Goal: Task Accomplishment & Management: Complete application form

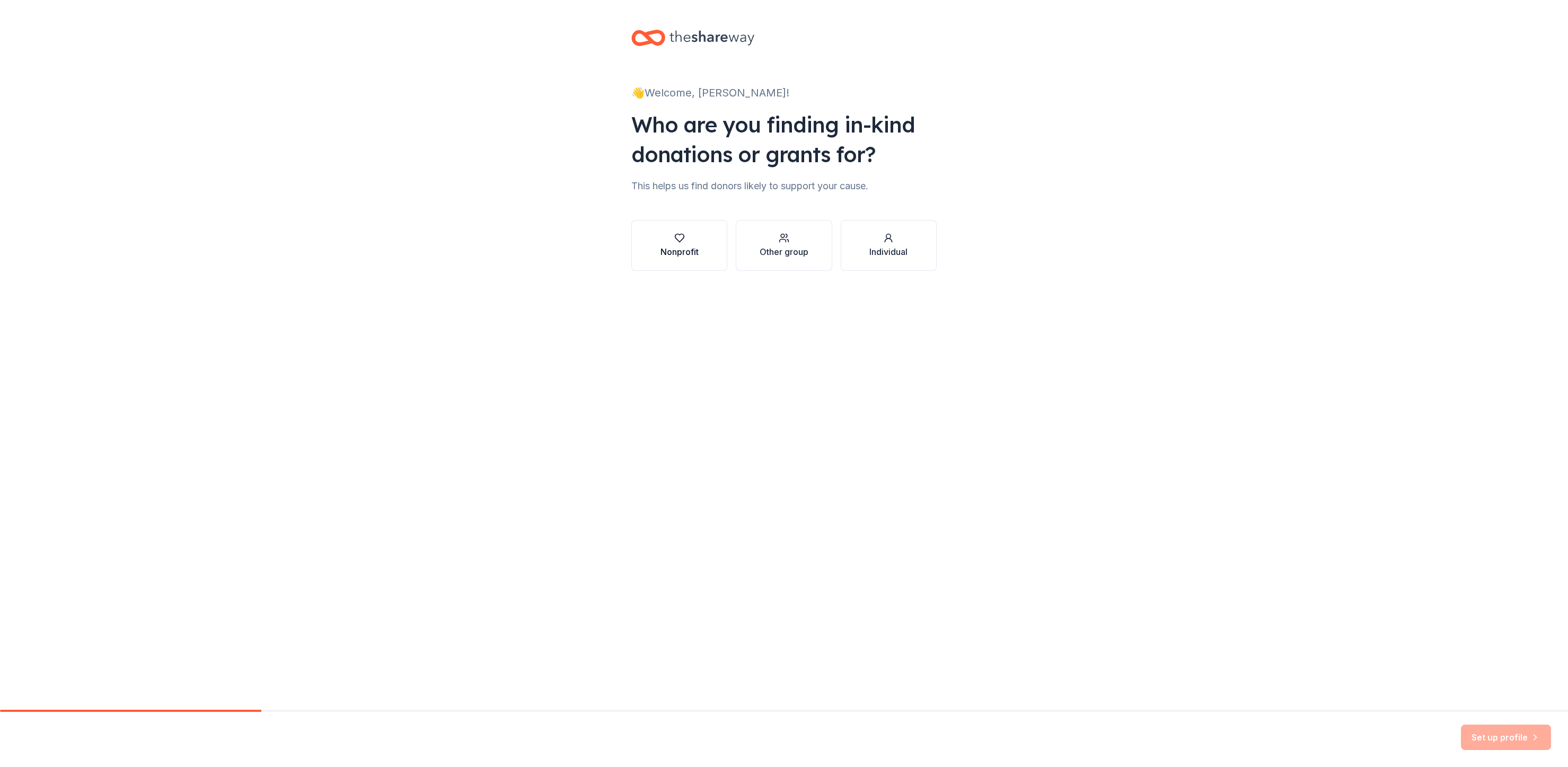
click at [671, 243] on div "Nonprofit" at bounding box center [679, 246] width 38 height 25
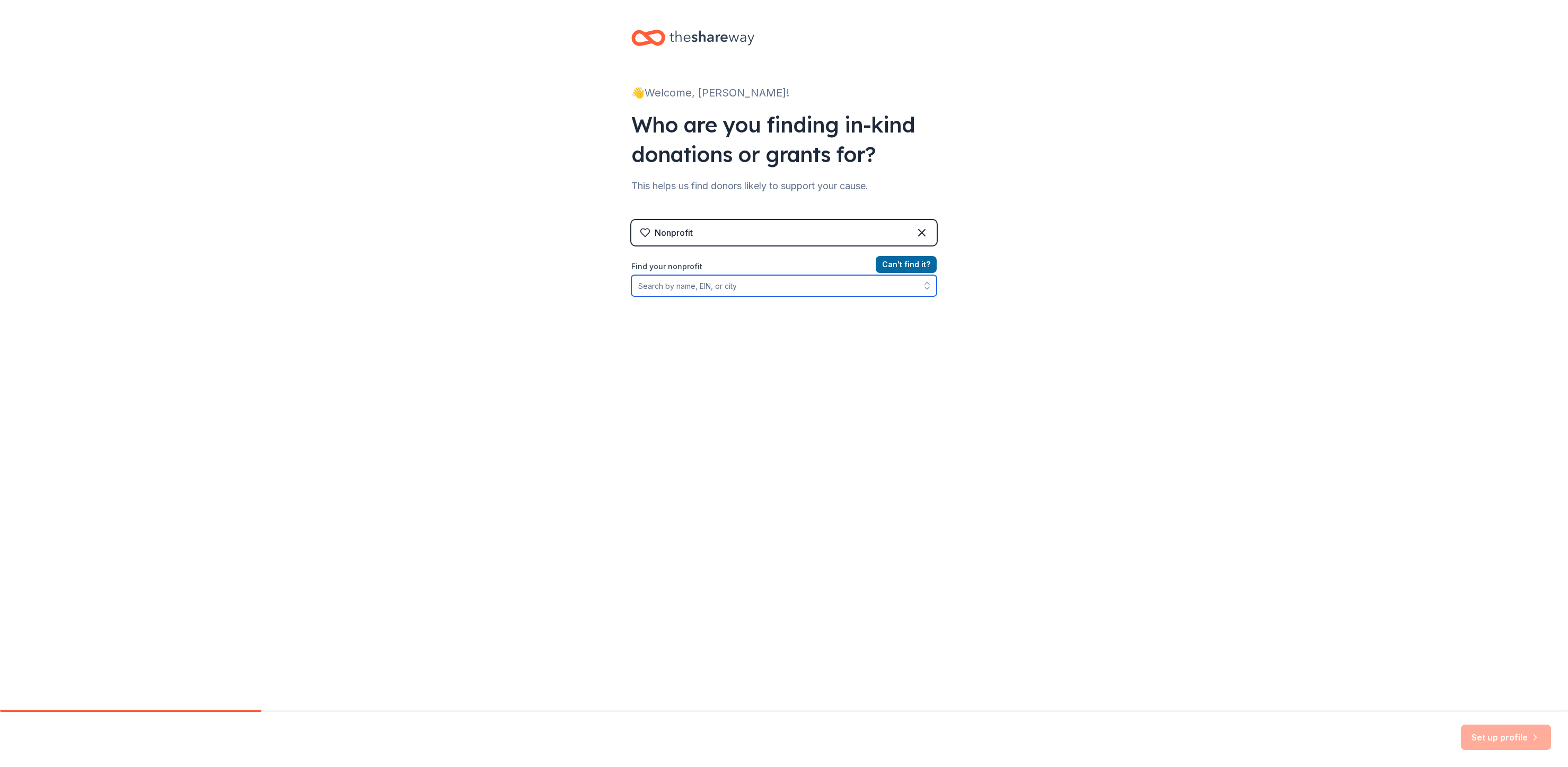
click at [841, 283] on input "Find your nonprofit" at bounding box center [784, 285] width 305 height 21
click at [954, 49] on div "👋 Welcome, Maggie! Who are you finding in-kind donations or grants for? This he…" at bounding box center [784, 227] width 1568 height 454
click at [704, 232] on div "Nonprofit" at bounding box center [784, 232] width 305 height 25
click at [686, 283] on input "Find your nonprofit" at bounding box center [784, 285] width 305 height 21
paste input "86-1026373)"
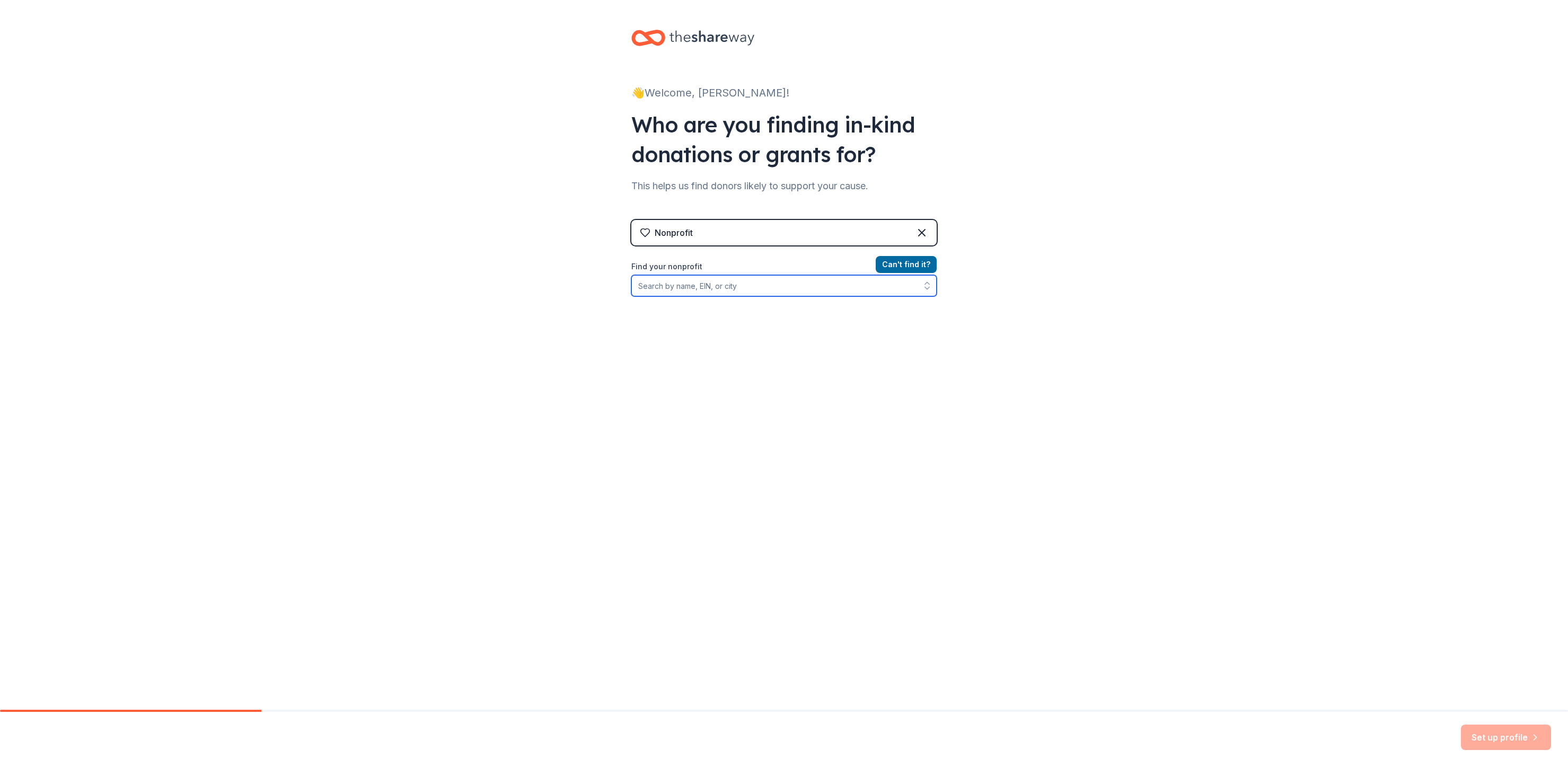
type input "86-1026373)"
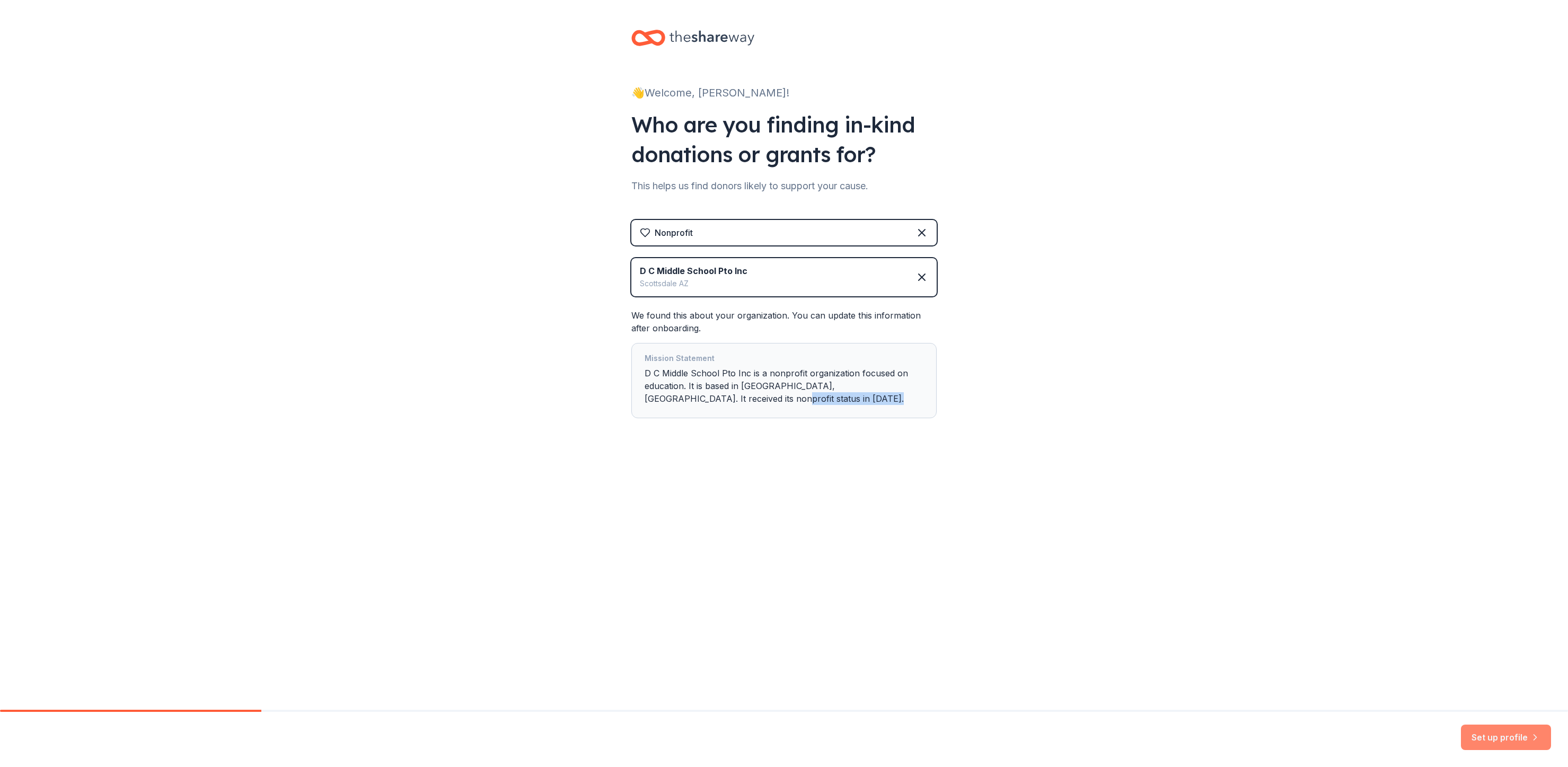
drag, startPoint x: 1445, startPoint y: 717, endPoint x: 1485, endPoint y: 729, distance: 41.8
click at [1485, 729] on div "👋 Welcome, Maggie! Who are you finding in-kind donations or grants for? This he…" at bounding box center [784, 384] width 1568 height 767
drag, startPoint x: 1485, startPoint y: 729, endPoint x: 1500, endPoint y: 743, distance: 20.5
click at [1500, 742] on button "Set up profile" at bounding box center [1506, 737] width 90 height 25
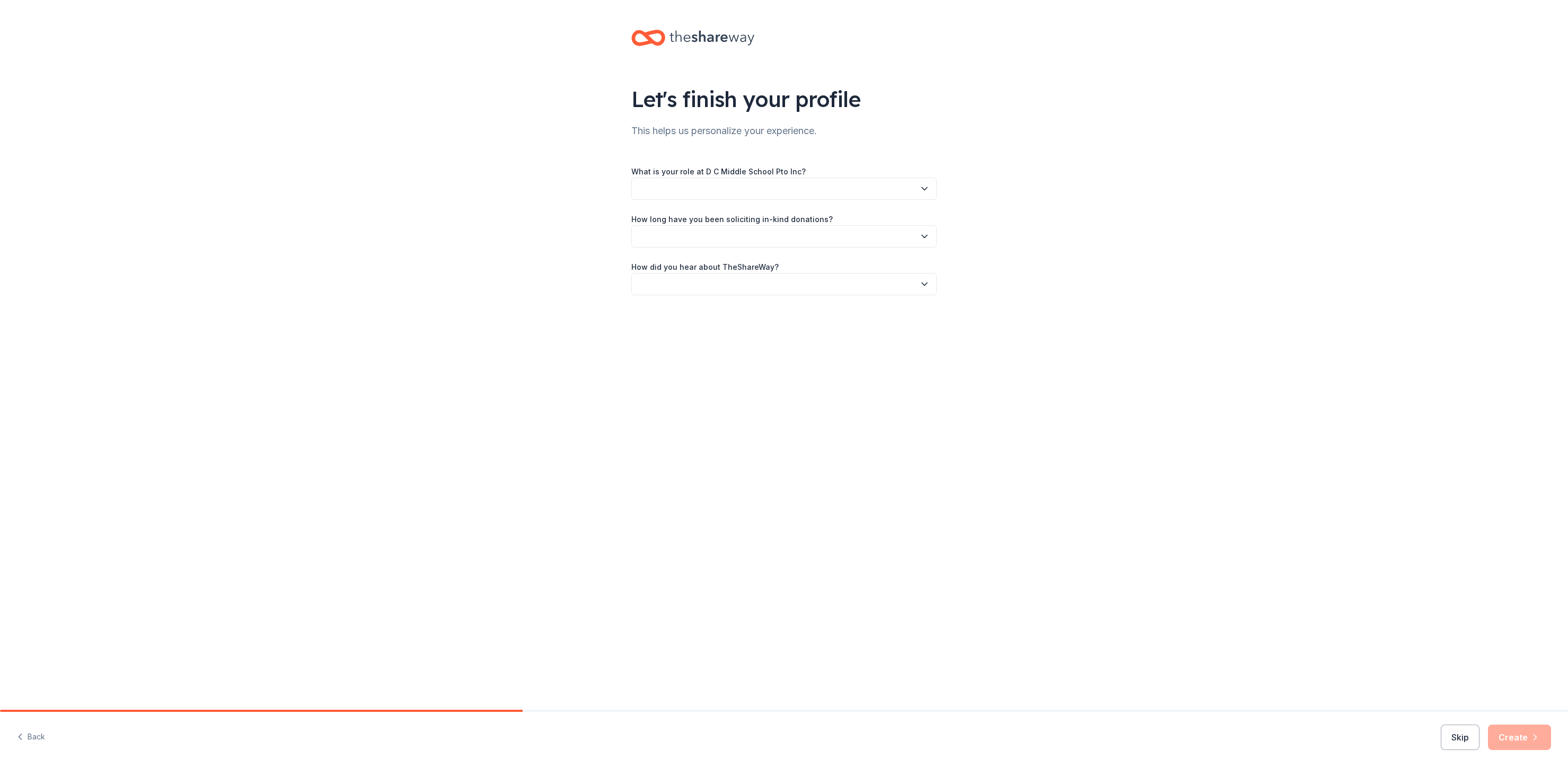
click at [783, 191] on button "button" at bounding box center [784, 189] width 305 height 22
click at [744, 227] on div "Board member" at bounding box center [783, 217] width 300 height 21
click at [786, 235] on button "button" at bounding box center [784, 236] width 305 height 22
click at [771, 283] on div "1 to 2 years" at bounding box center [783, 286] width 300 height 21
click at [782, 280] on button "button" at bounding box center [784, 284] width 305 height 22
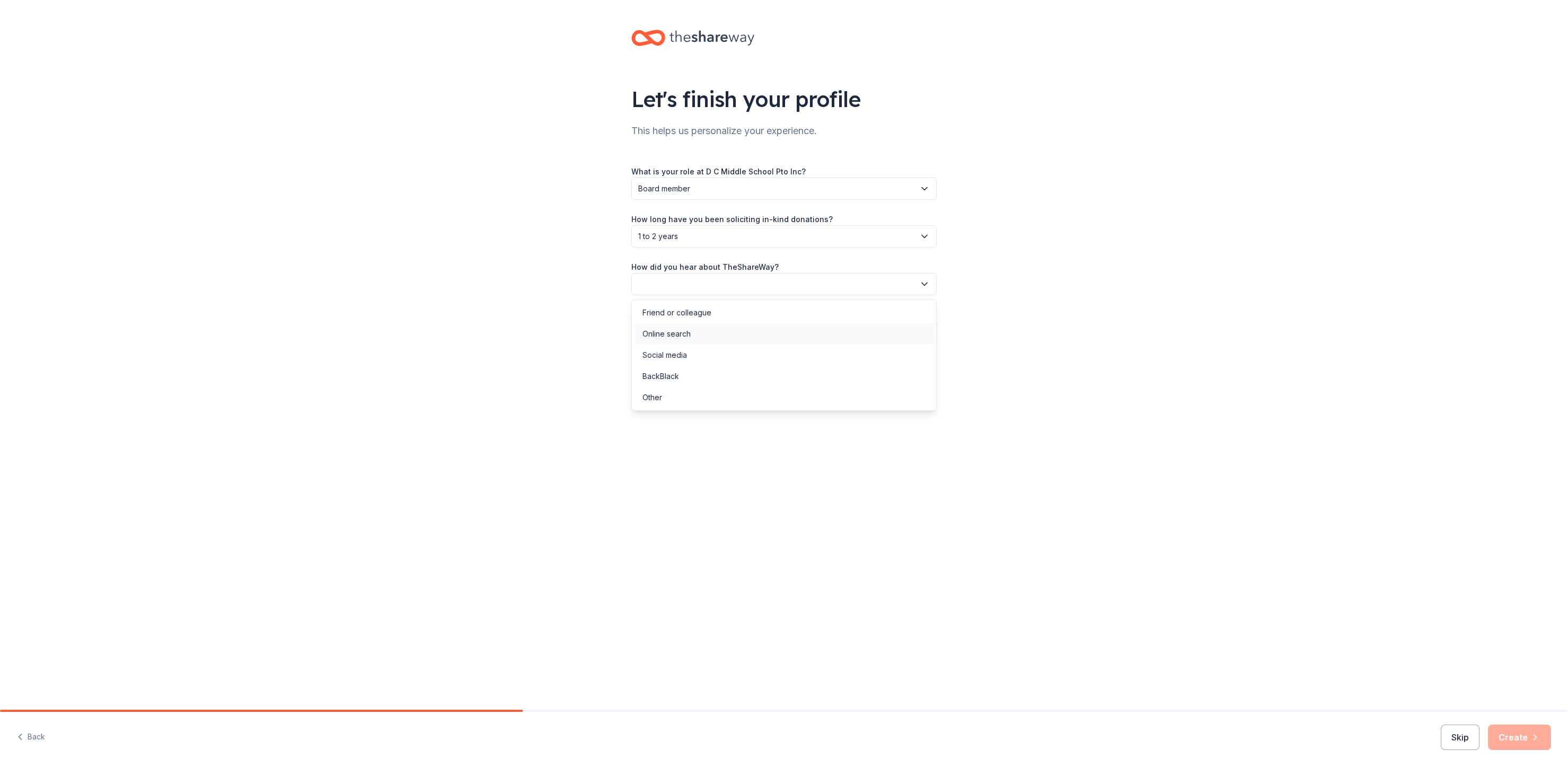
click at [779, 324] on div "Online search" at bounding box center [783, 334] width 300 height 21
click at [1528, 738] on button "Create" at bounding box center [1519, 737] width 63 height 25
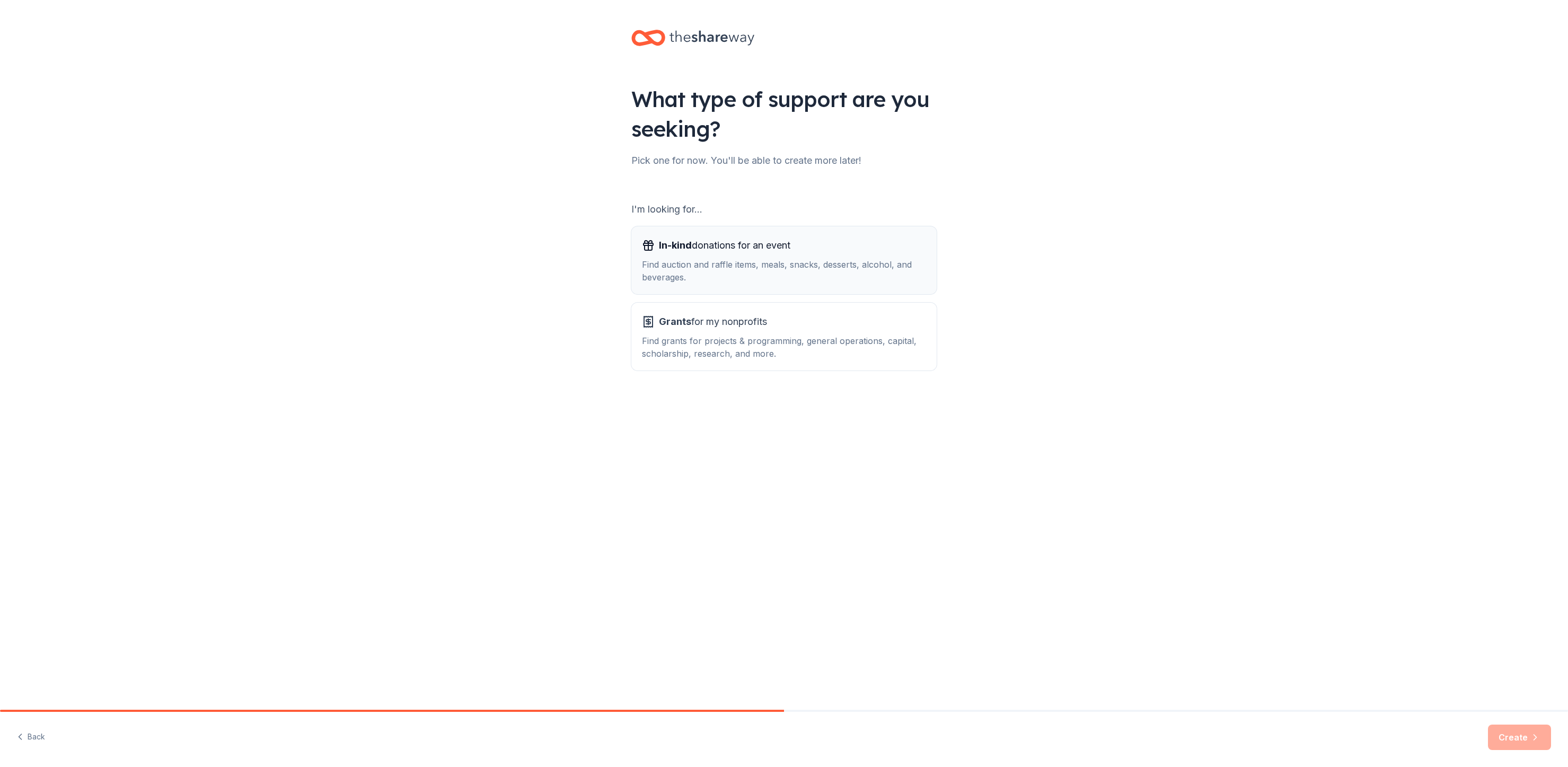
click at [884, 251] on div "In-kind donations for an event" at bounding box center [783, 246] width 284 height 17
click at [1521, 736] on button "Create" at bounding box center [1519, 737] width 63 height 25
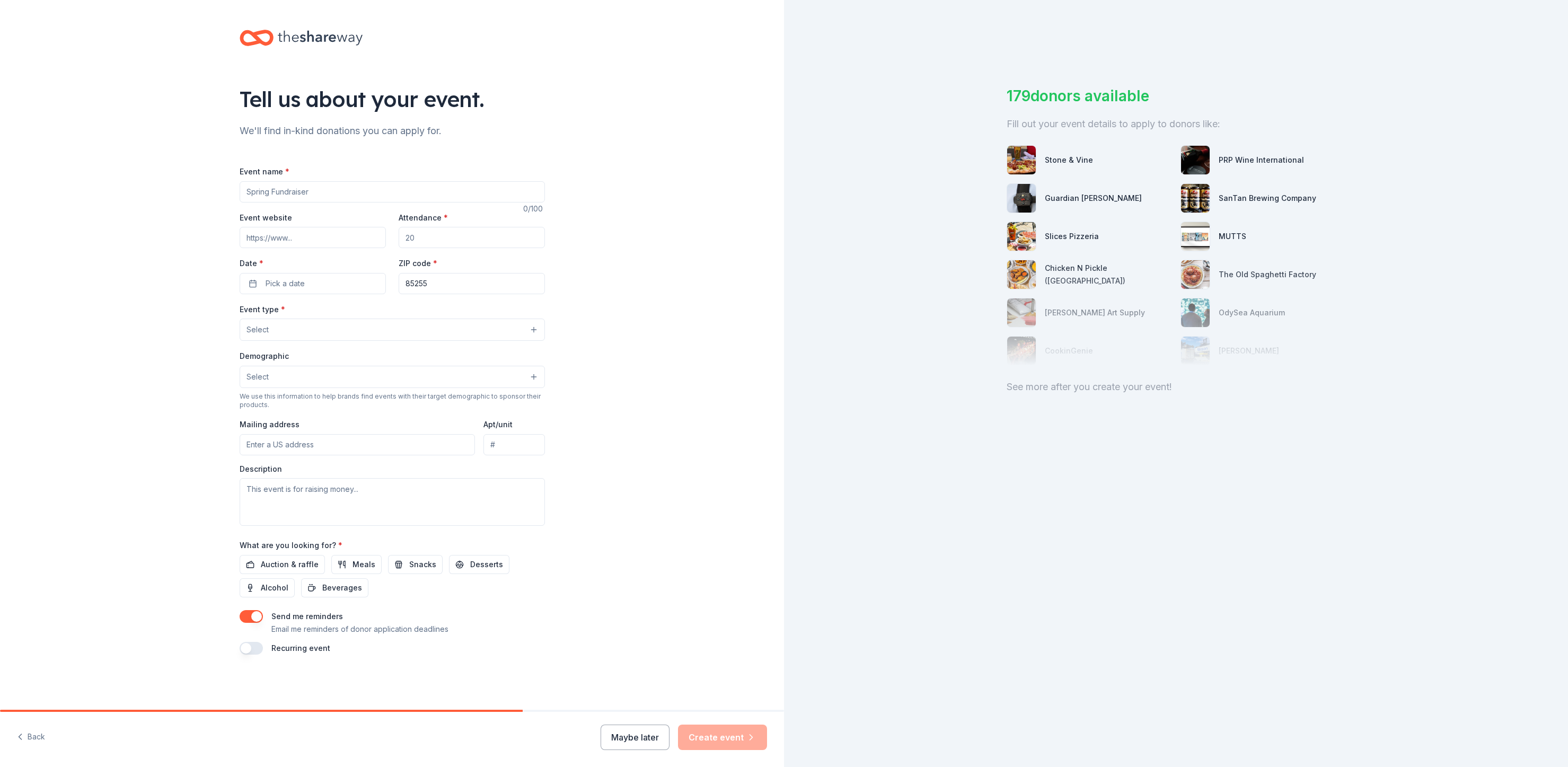
drag, startPoint x: 436, startPoint y: 195, endPoint x: 236, endPoint y: 182, distance: 200.4
click at [236, 182] on div "Tell us about your event. We'll find in-kind donations you can apply for. Event…" at bounding box center [392, 353] width 339 height 706
type input "Holiday Raffle"
click at [272, 230] on input "Event website" at bounding box center [312, 237] width 146 height 21
type input "www.dcmspto.org"
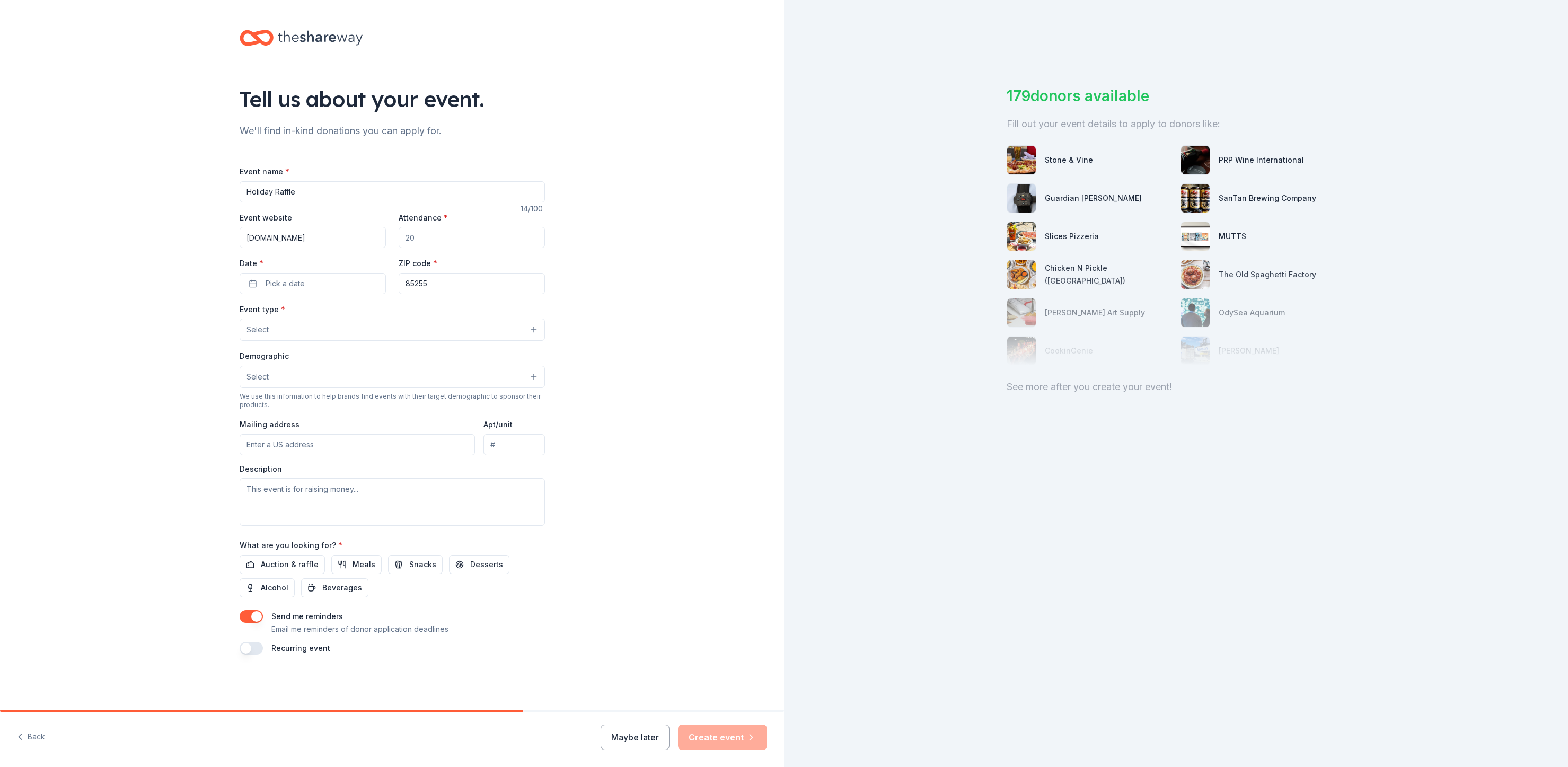
drag, startPoint x: 423, startPoint y: 239, endPoint x: 372, endPoint y: 236, distance: 51.1
click at [372, 236] on div "Event website www.dcmspto.org Attendance * Date * Pick a date ZIP code * 85255" at bounding box center [392, 253] width 305 height 83
type input "60"
click at [327, 285] on button "Pick a date" at bounding box center [312, 283] width 146 height 21
click at [372, 313] on button "Go to next month" at bounding box center [370, 311] width 15 height 15
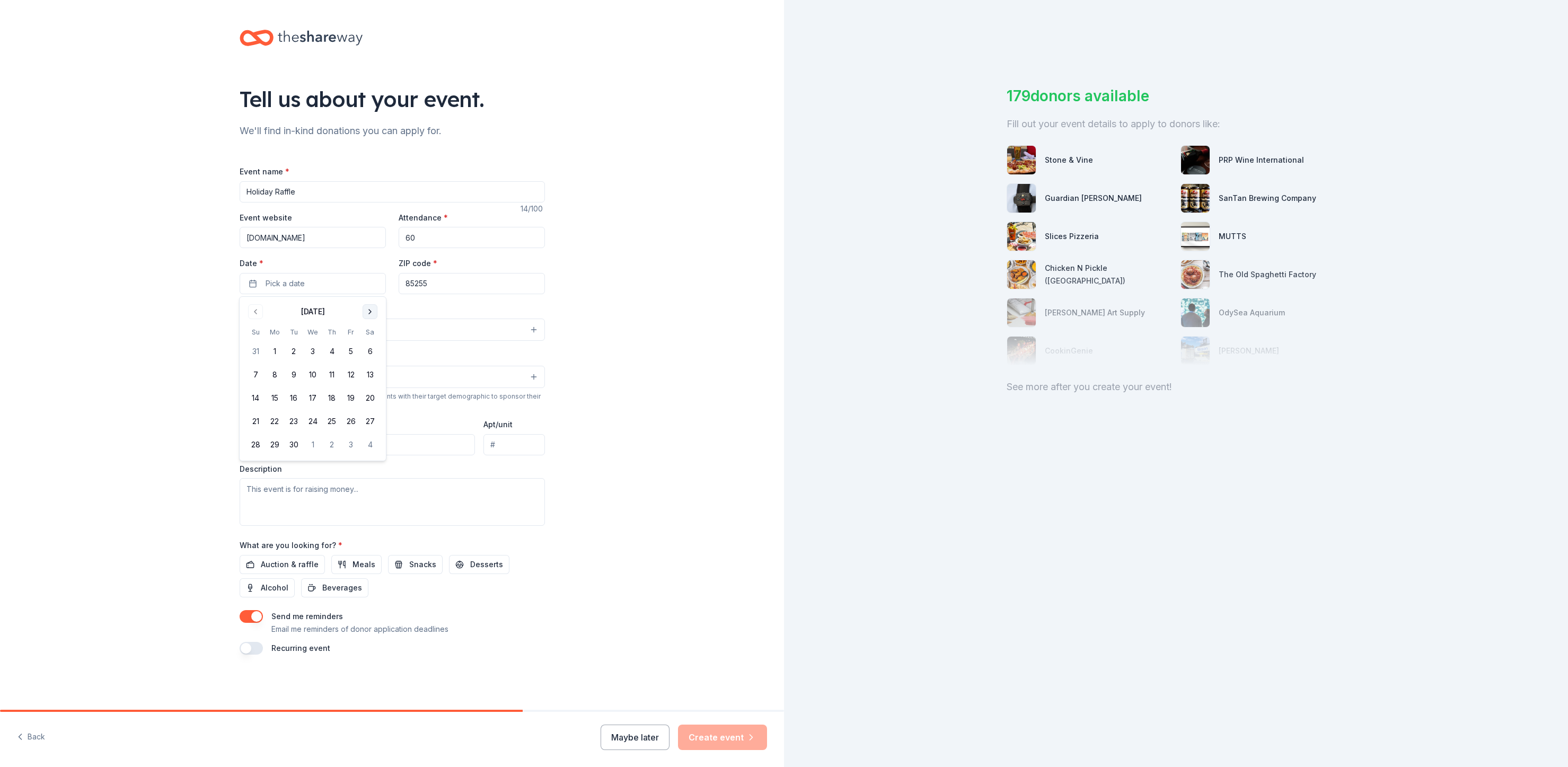
click at [372, 313] on button "Go to next month" at bounding box center [370, 311] width 15 height 15
click at [275, 356] on button "1" at bounding box center [275, 351] width 19 height 19
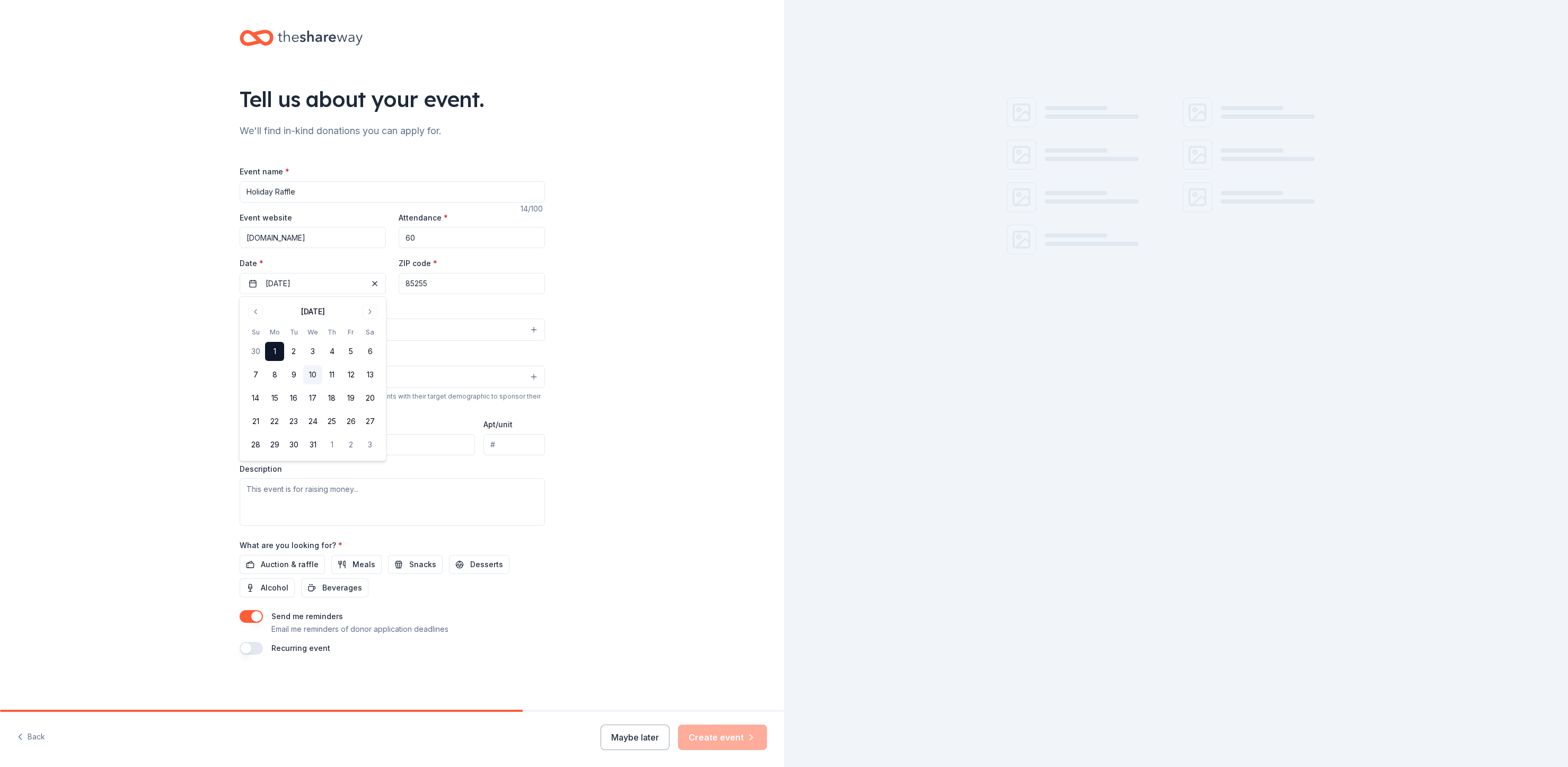
click at [313, 372] on button "10" at bounding box center [312, 375] width 19 height 19
click at [454, 288] on input "85255" at bounding box center [472, 283] width 146 height 21
click at [416, 332] on button "Select" at bounding box center [392, 330] width 305 height 22
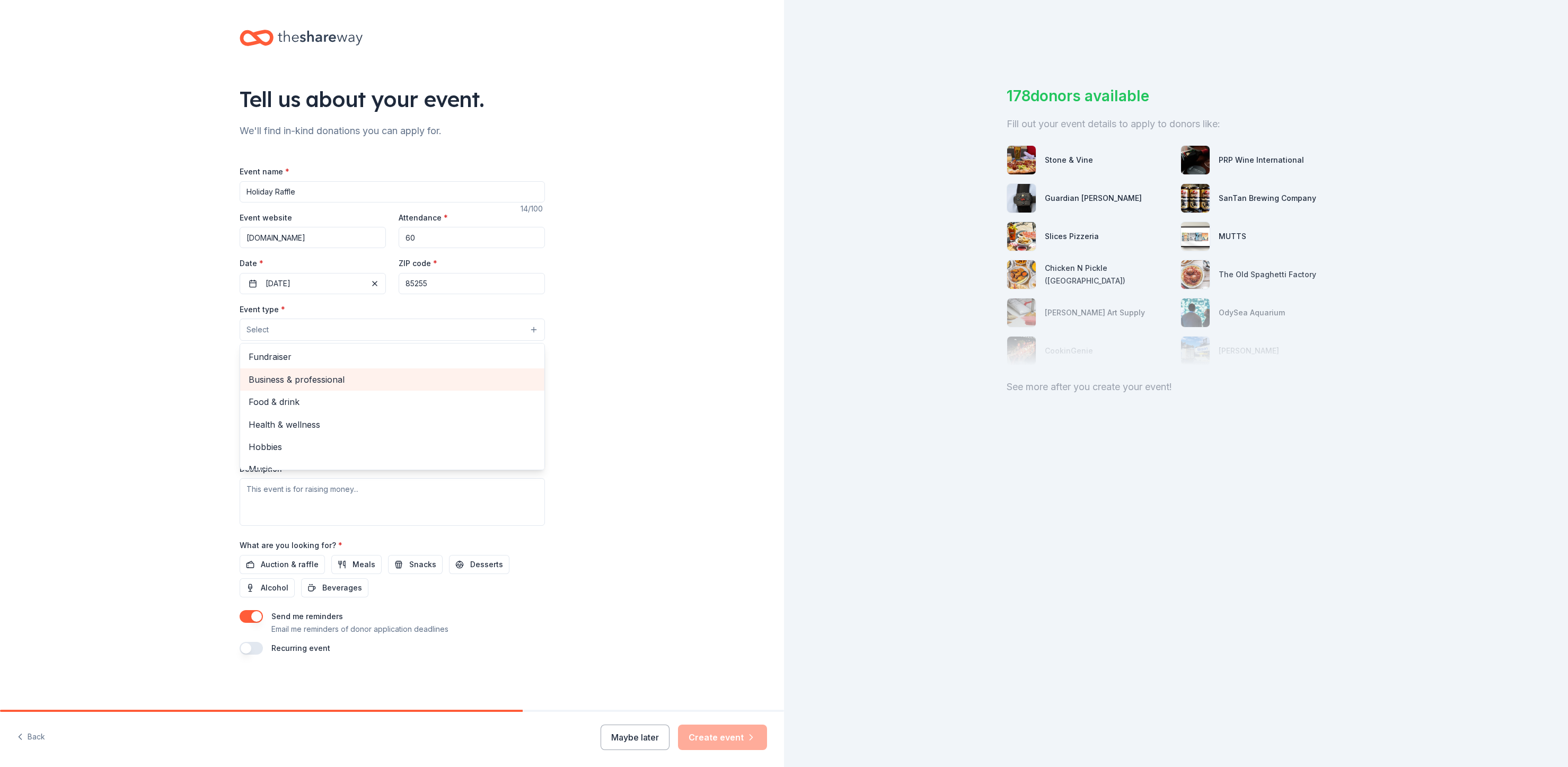
click at [418, 369] on div "Business & professional" at bounding box center [392, 380] width 304 height 22
click at [412, 354] on span "Fundraiser" at bounding box center [392, 358] width 287 height 14
click at [332, 331] on icon "button" at bounding box center [336, 330] width 9 height 9
click at [389, 379] on button "Select" at bounding box center [392, 378] width 305 height 22
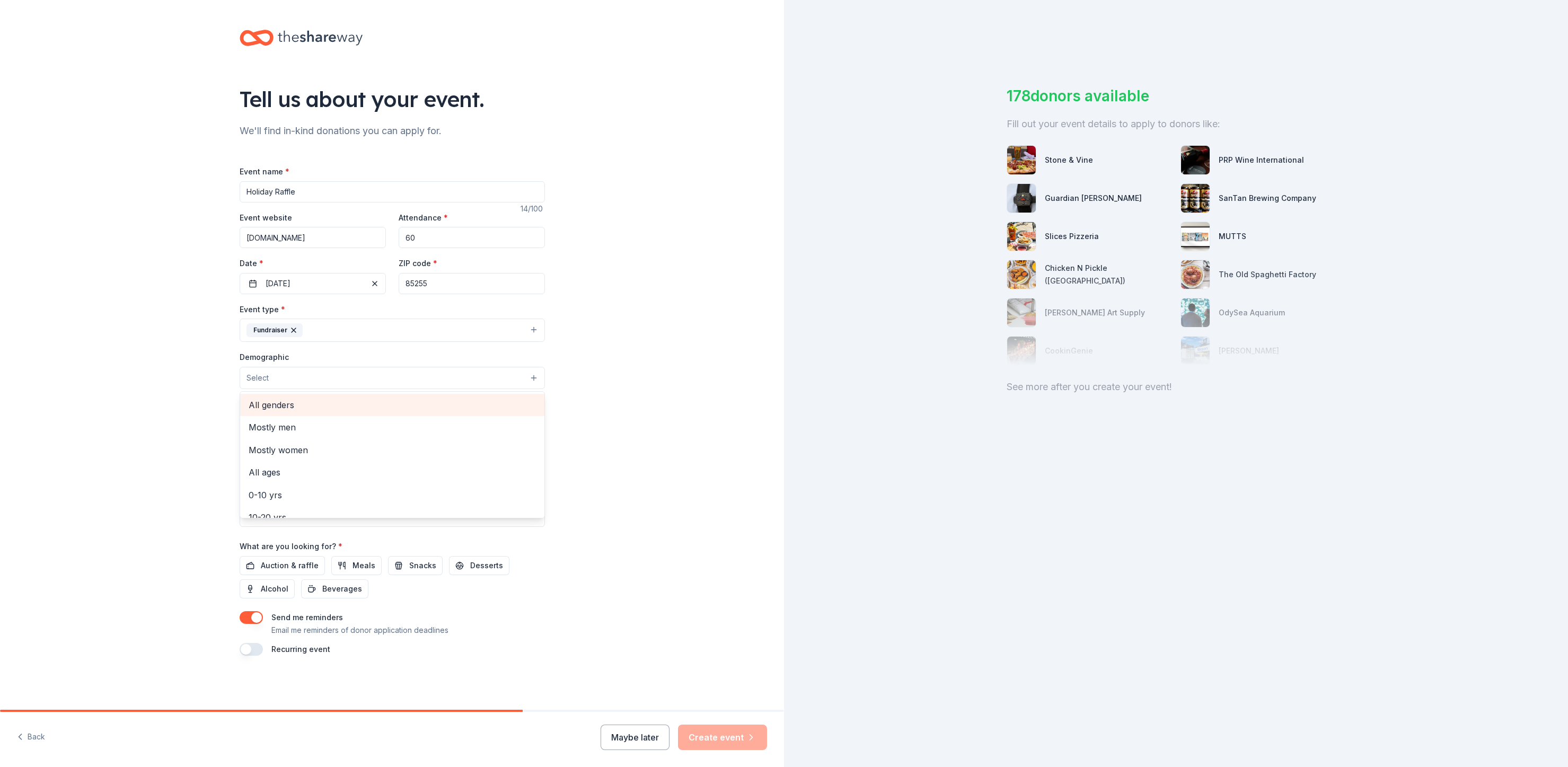
click at [394, 403] on span "All genders" at bounding box center [392, 406] width 287 height 14
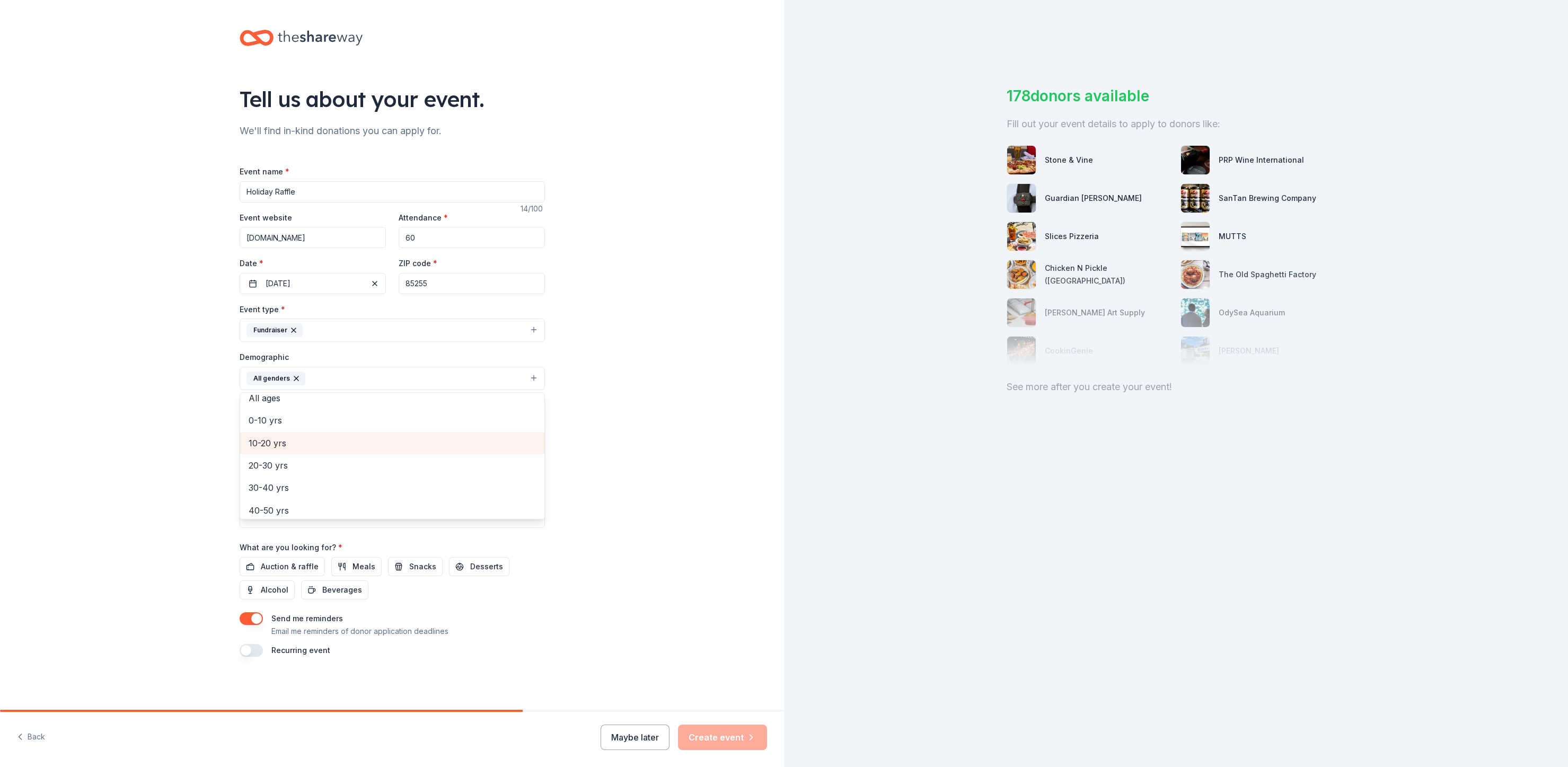
scroll to position [106, 0]
click at [366, 420] on div "20-30 yrs" at bounding box center [392, 413] width 304 height 22
click at [360, 426] on div "40-50 yrs" at bounding box center [392, 435] width 304 height 22
click at [357, 443] on span "50-60 yrs" at bounding box center [392, 438] width 287 height 14
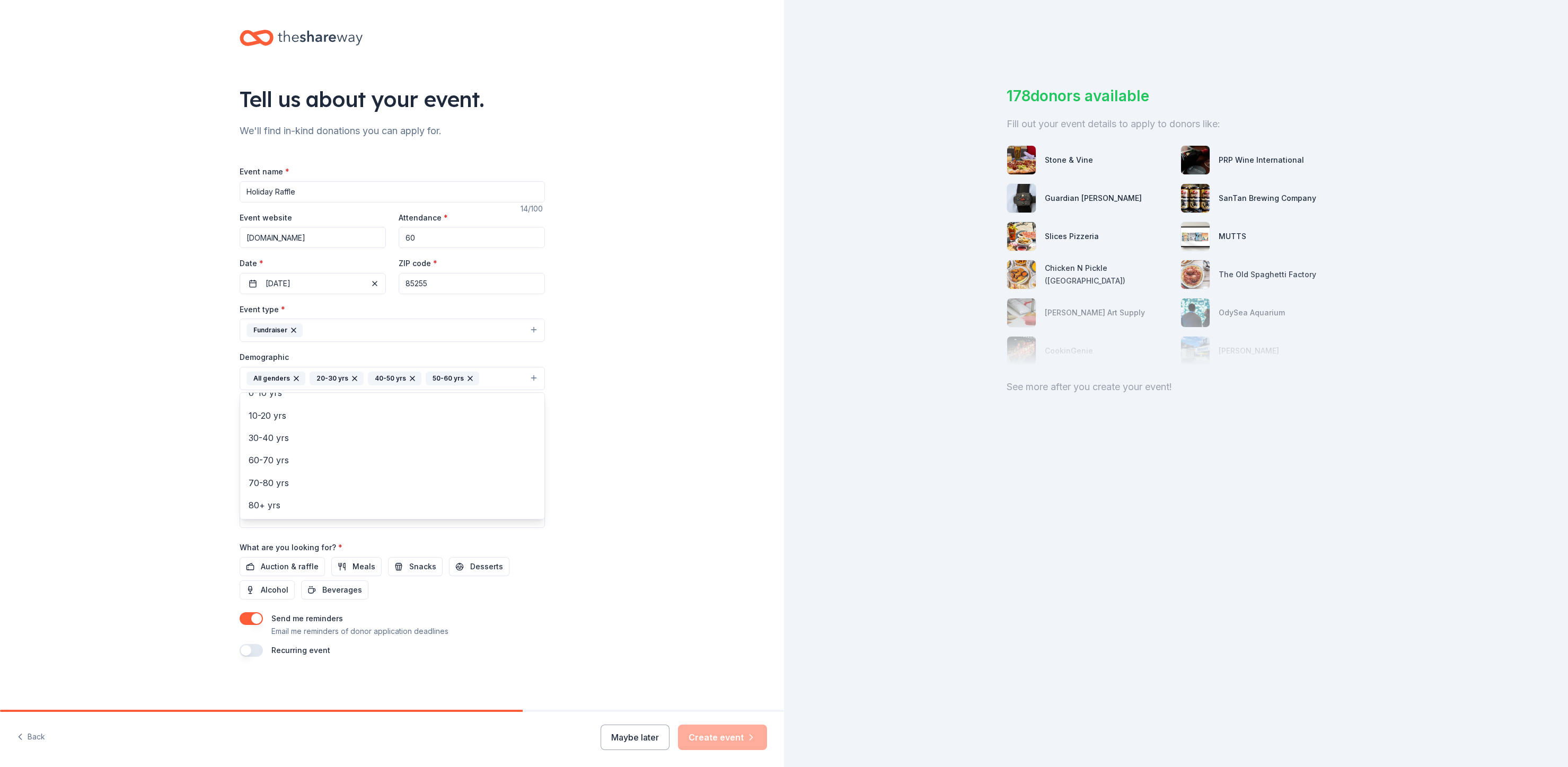
click at [649, 428] on div "Tell us about your event. We'll find in-kind donations you can apply for. Event…" at bounding box center [392, 354] width 784 height 708
click at [416, 447] on input "Mailing address" at bounding box center [357, 446] width 236 height 21
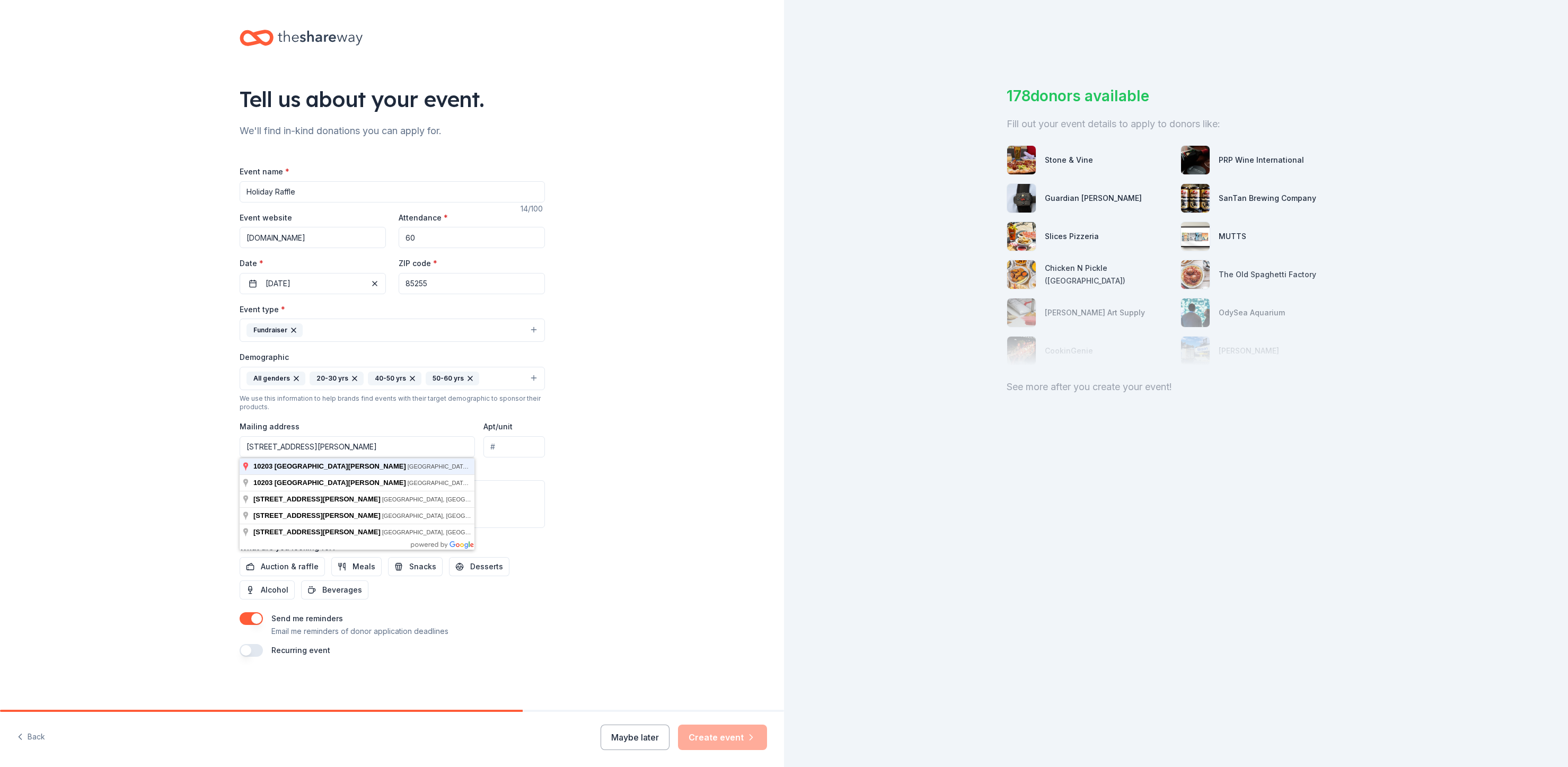
type input "10203 East McDowell Mountain Ranch Road, Scottsdale, AZ, 85255"
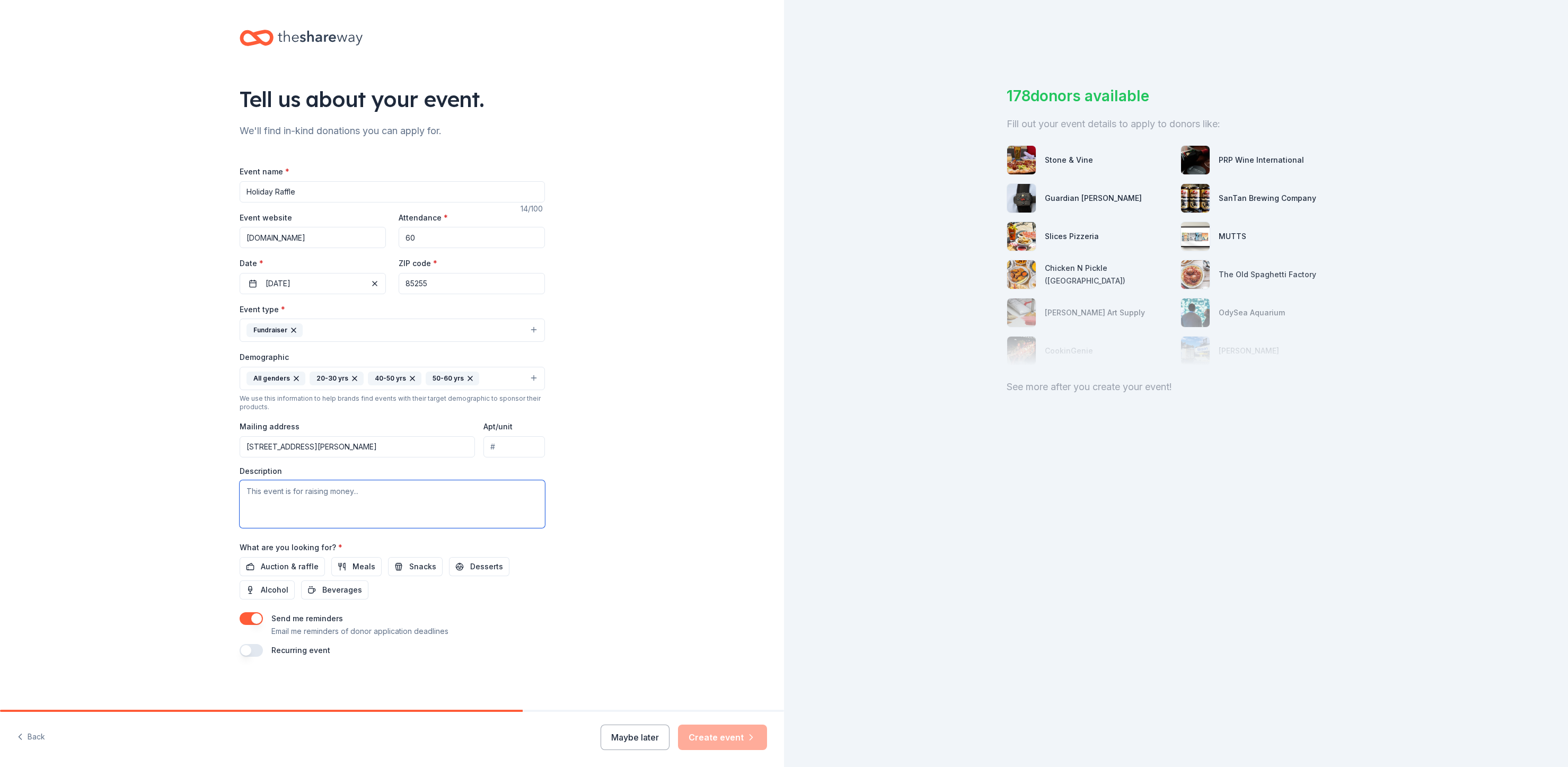
click at [433, 485] on textarea at bounding box center [392, 504] width 305 height 48
type textarea "We will be holding a holiday raffle for our teachers and staff. This allows us …"
click at [287, 559] on button "Auction & raffle" at bounding box center [282, 567] width 85 height 19
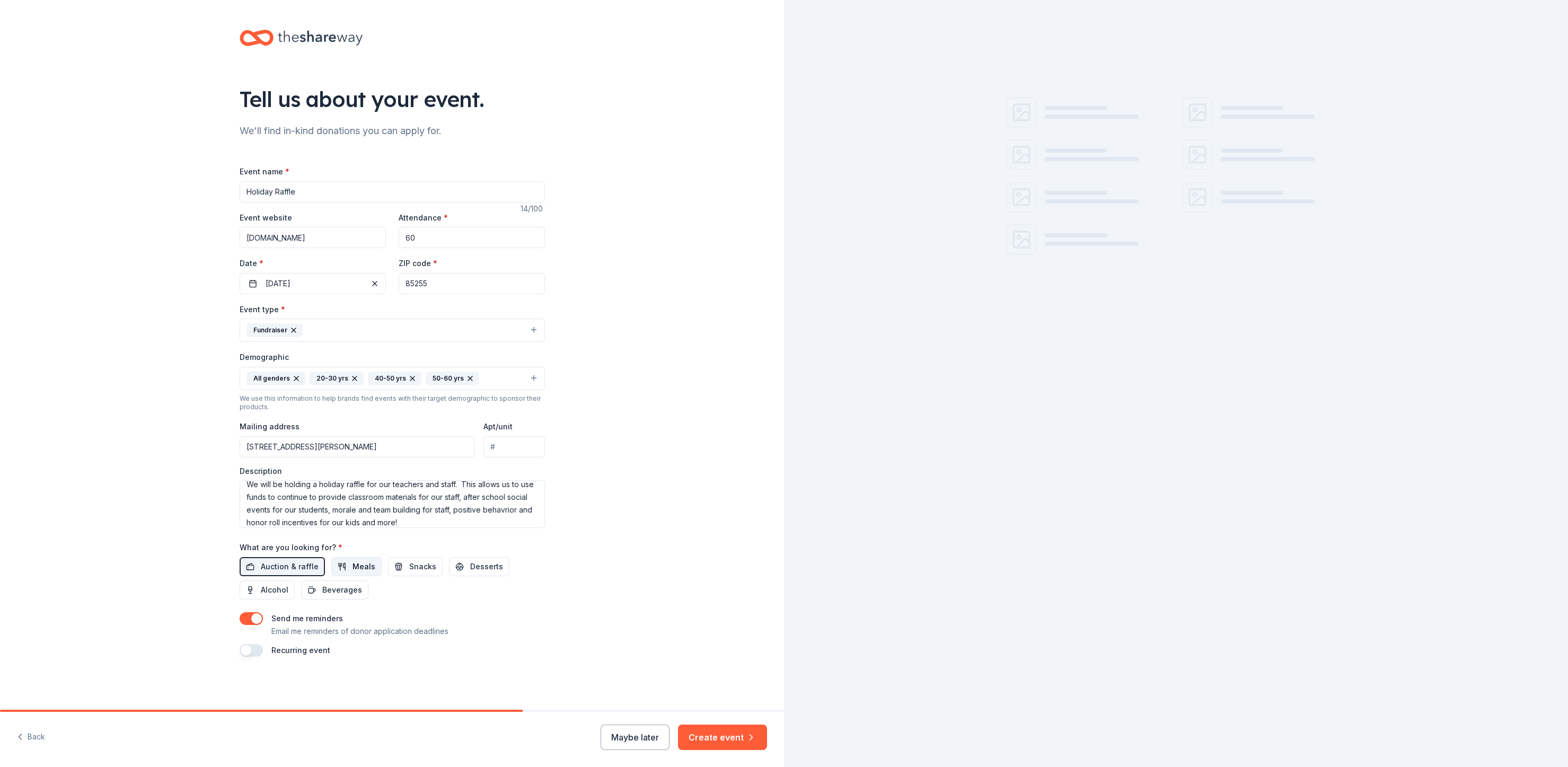
click at [353, 565] on span "Meals" at bounding box center [364, 567] width 23 height 13
drag, startPoint x: 397, startPoint y: 566, endPoint x: 432, endPoint y: 566, distance: 35.0
click at [398, 566] on button "Snacks" at bounding box center [415, 567] width 54 height 19
click at [472, 565] on span "Desserts" at bounding box center [486, 567] width 33 height 13
click at [248, 621] on button "button" at bounding box center [251, 619] width 24 height 13
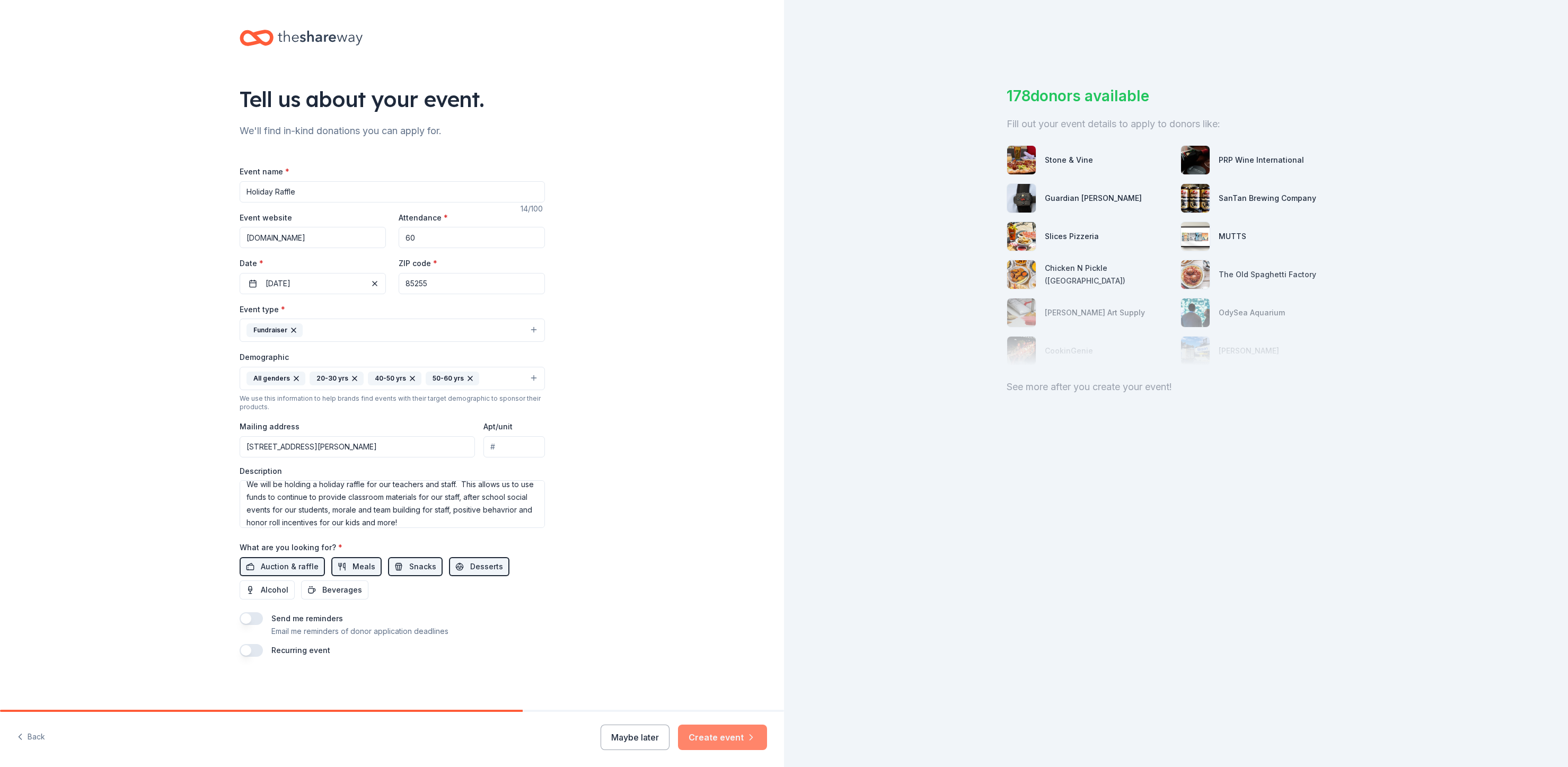
click at [724, 739] on button "Create event" at bounding box center [722, 737] width 89 height 25
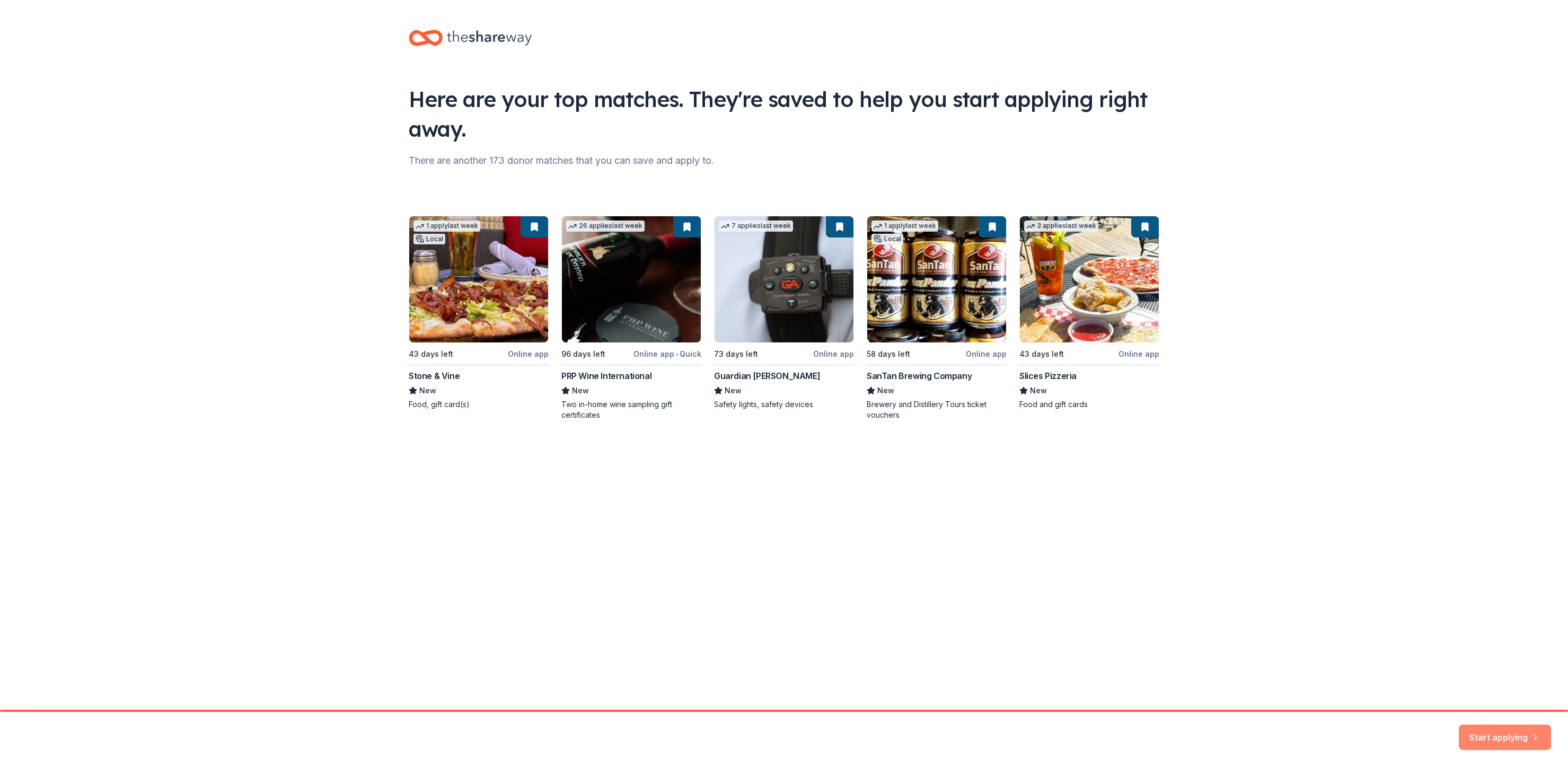
click at [1492, 738] on button "Start applying" at bounding box center [1504, 731] width 92 height 25
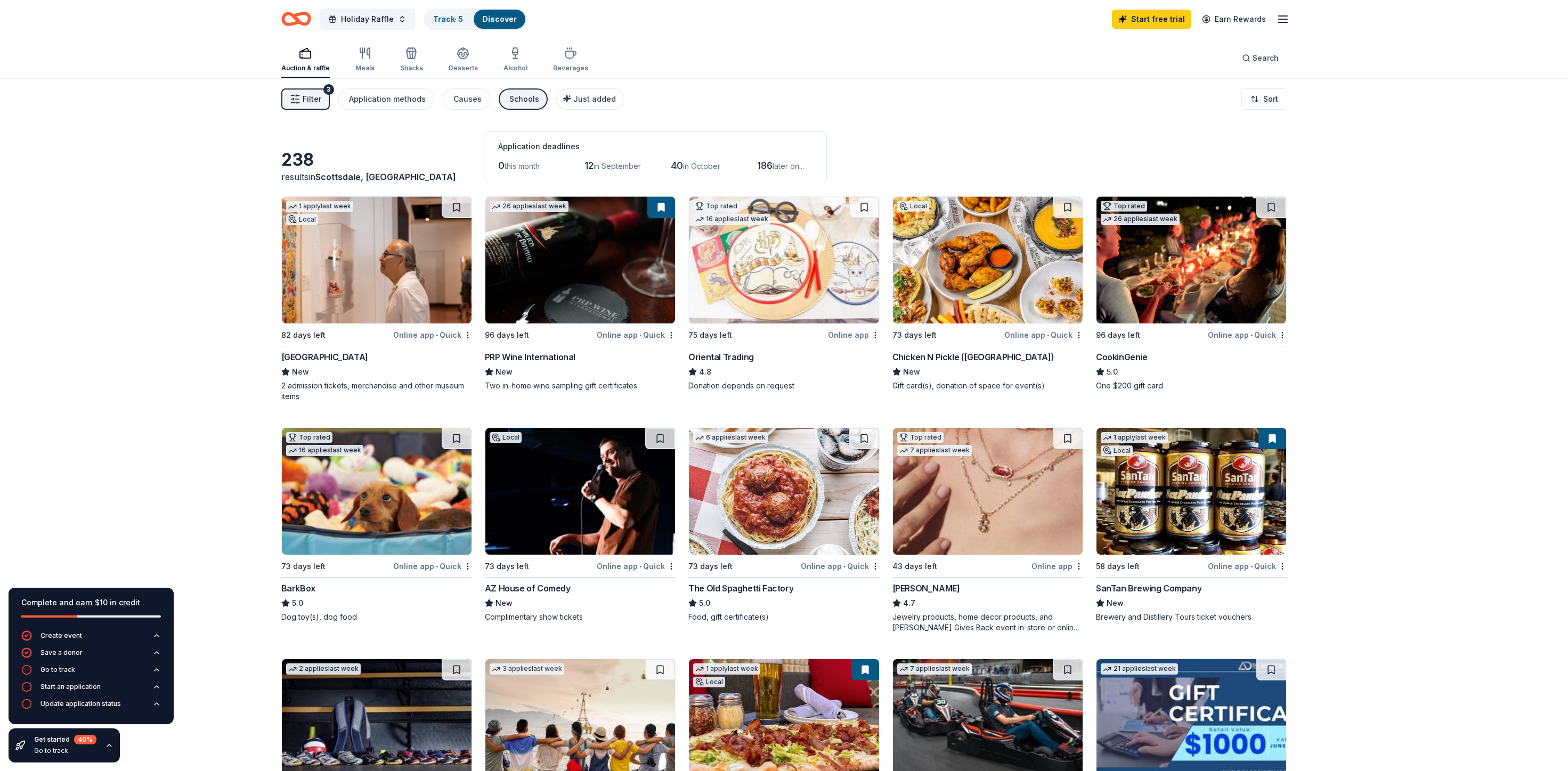
click at [782, 256] on img at bounding box center [784, 260] width 190 height 127
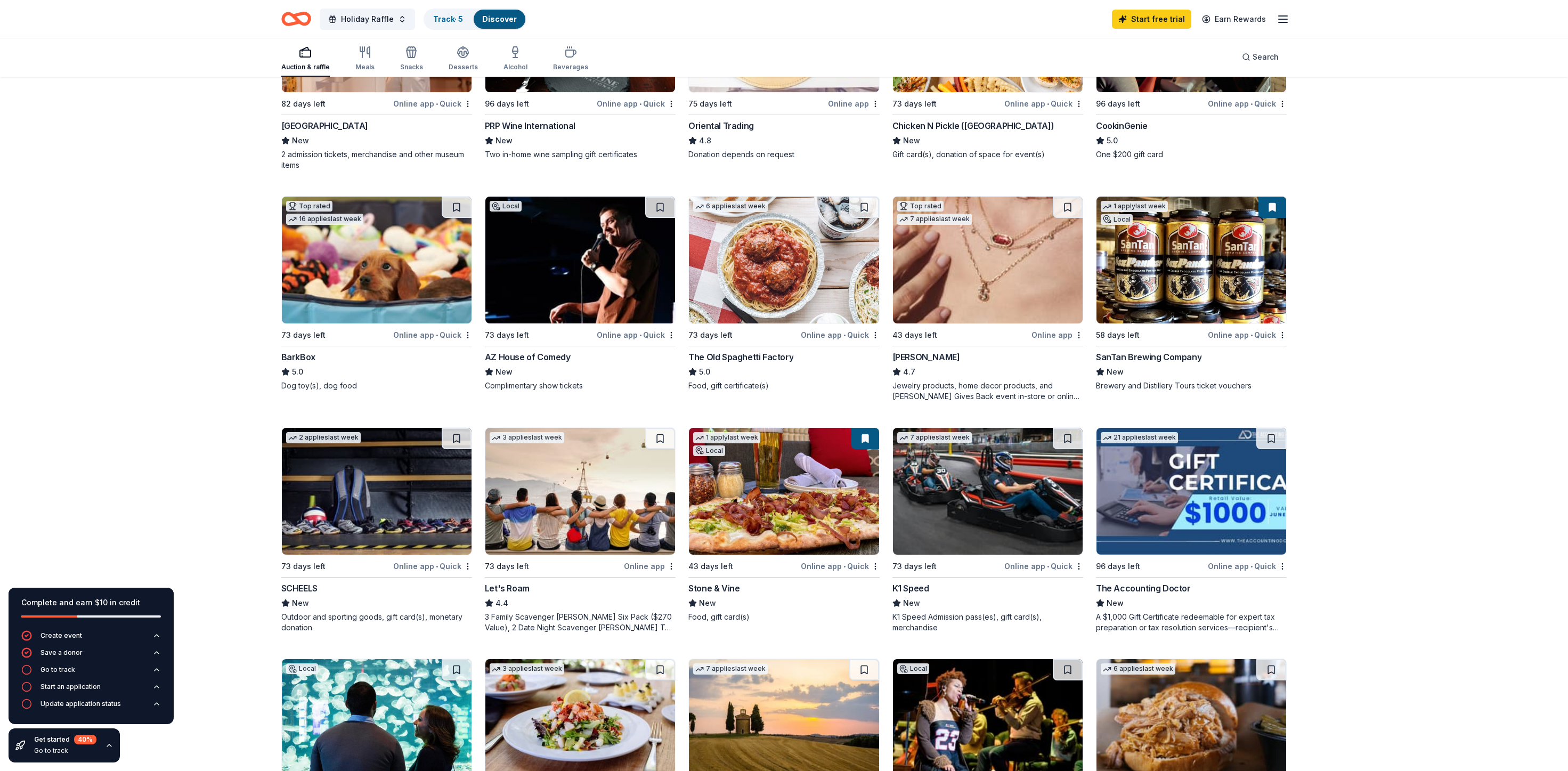
scroll to position [267, 0]
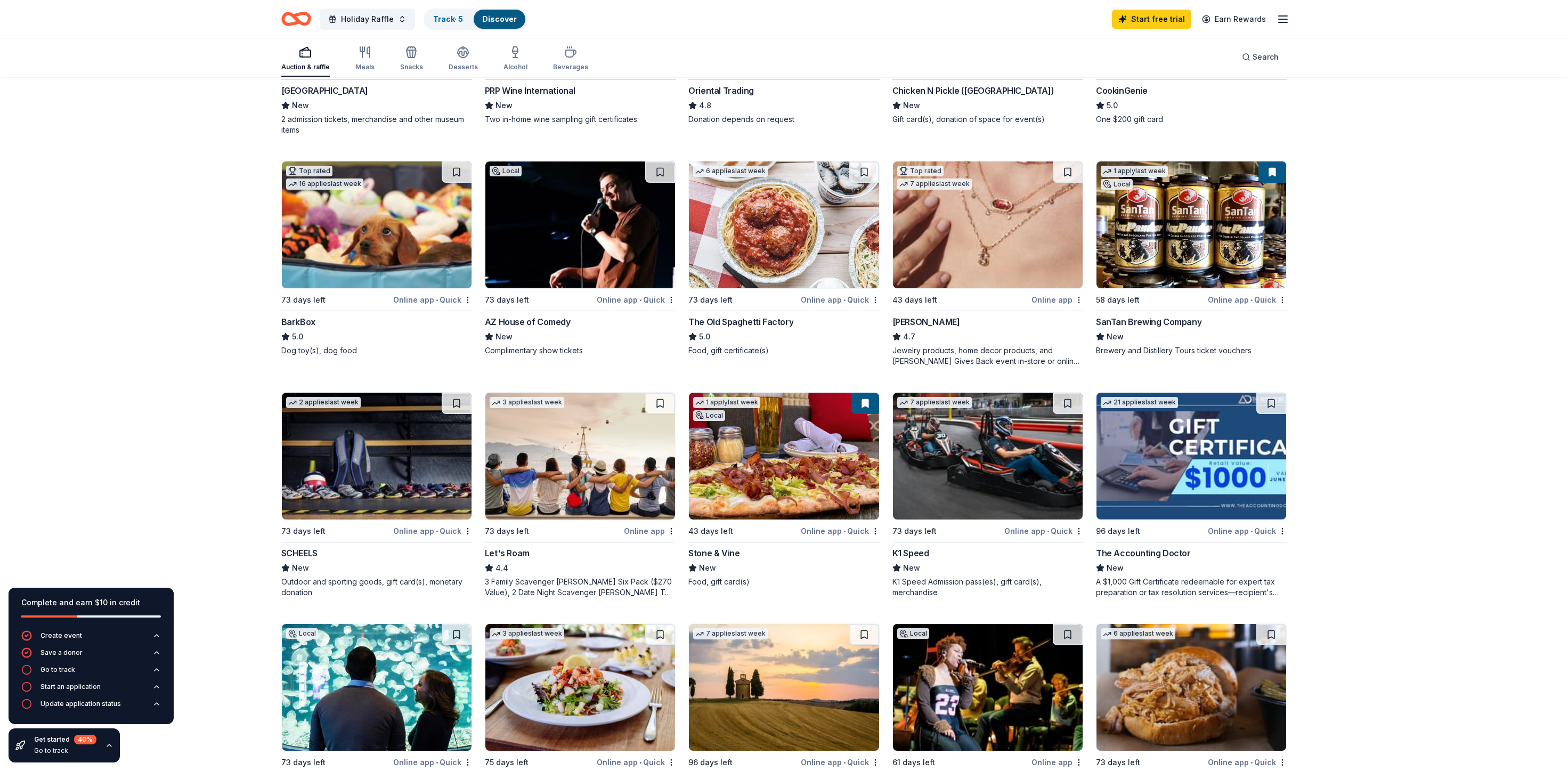
click at [591, 250] on img at bounding box center [580, 225] width 190 height 127
click at [792, 446] on img at bounding box center [784, 456] width 190 height 127
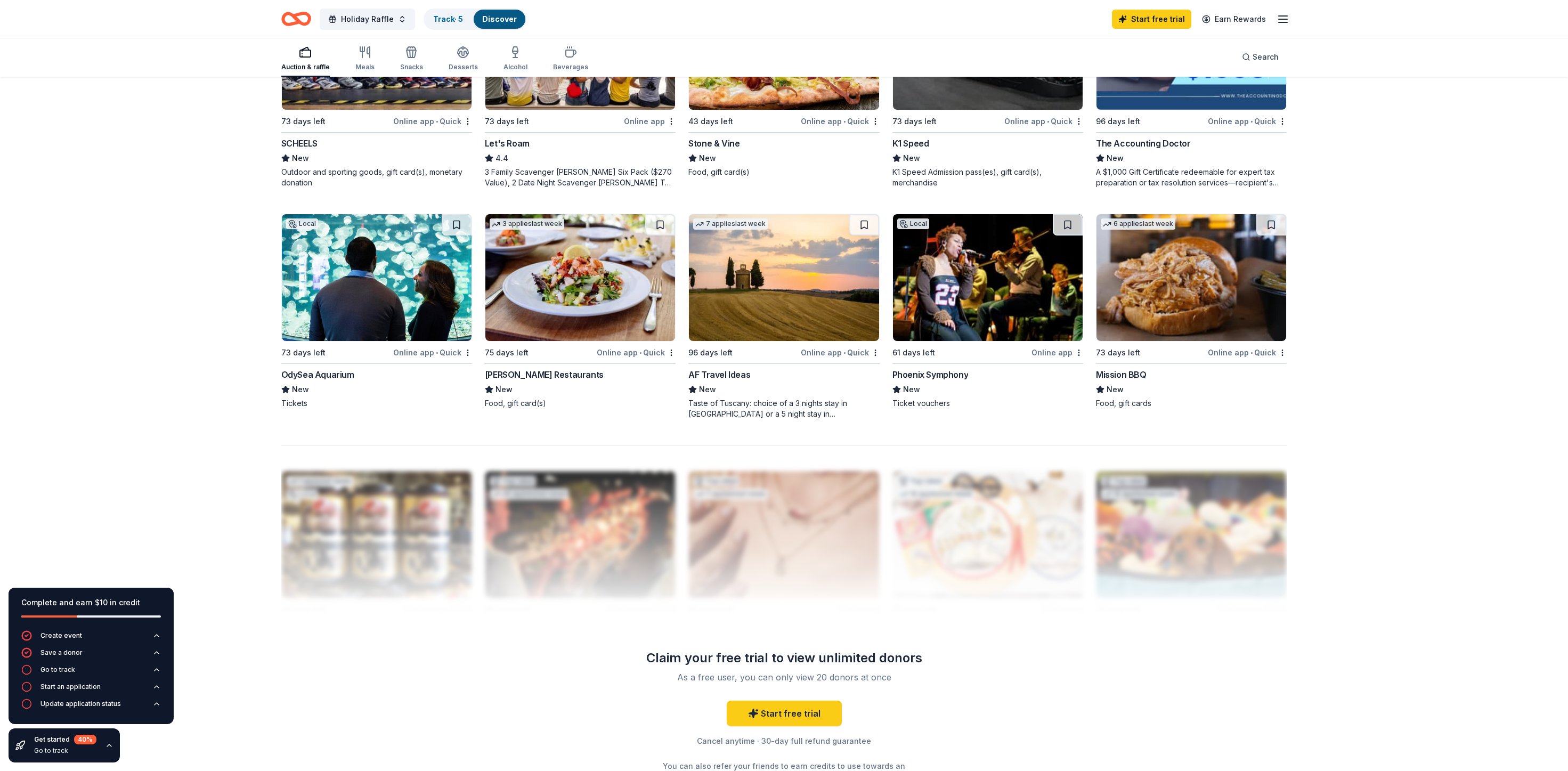
scroll to position [693, 0]
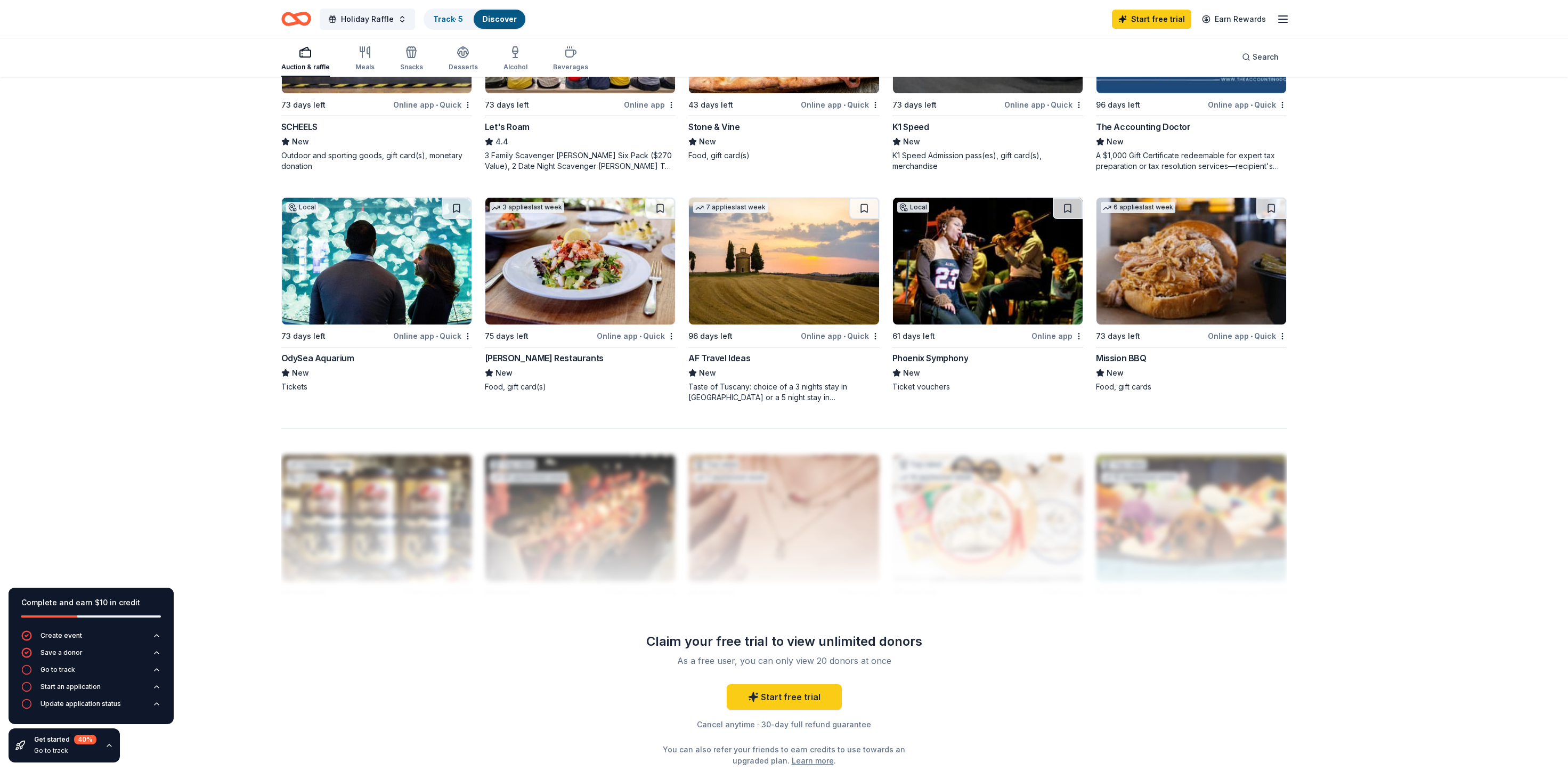
click at [588, 245] on img at bounding box center [580, 261] width 190 height 127
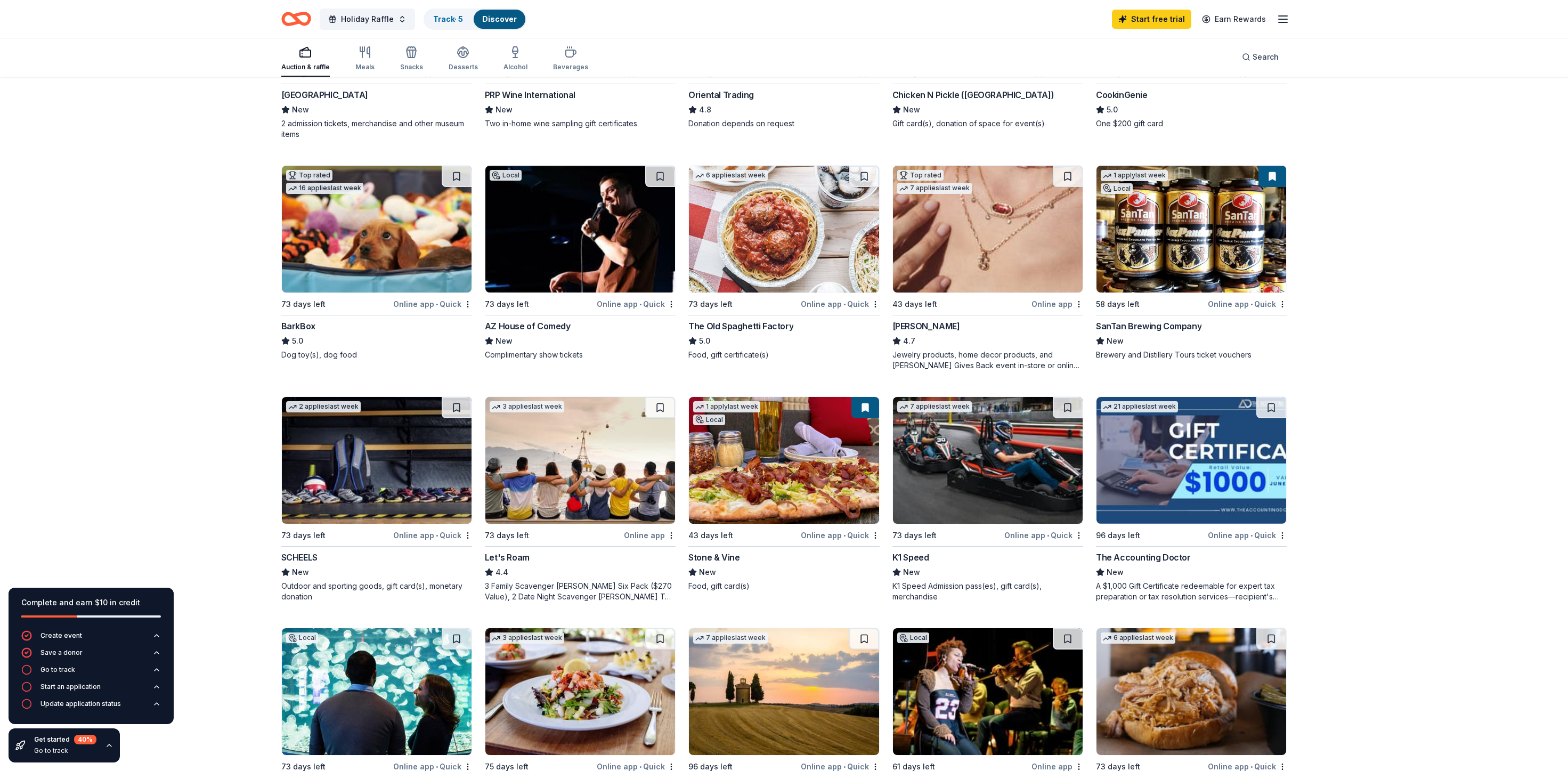
scroll to position [245, 0]
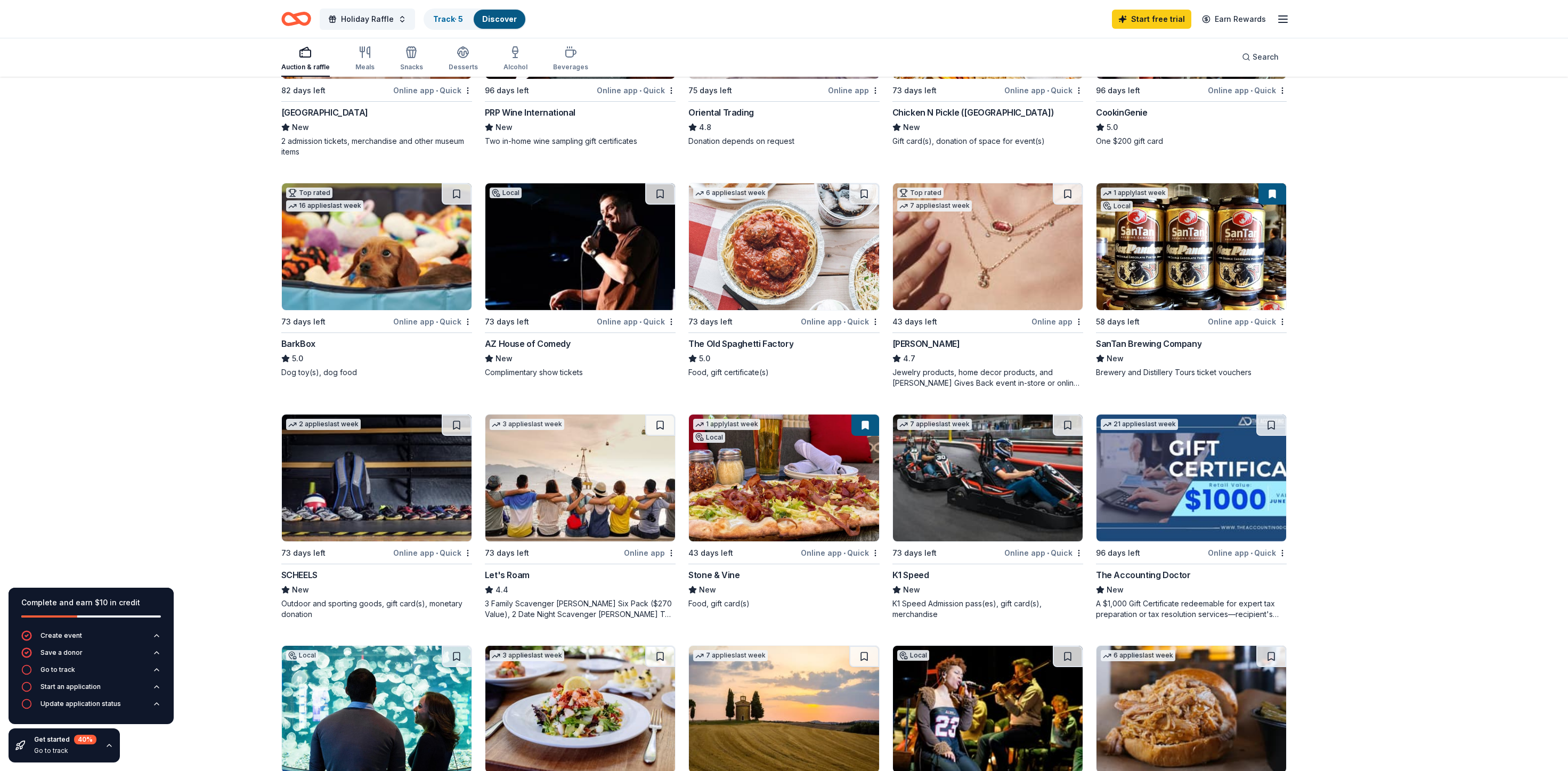
click at [791, 274] on img at bounding box center [784, 247] width 190 height 127
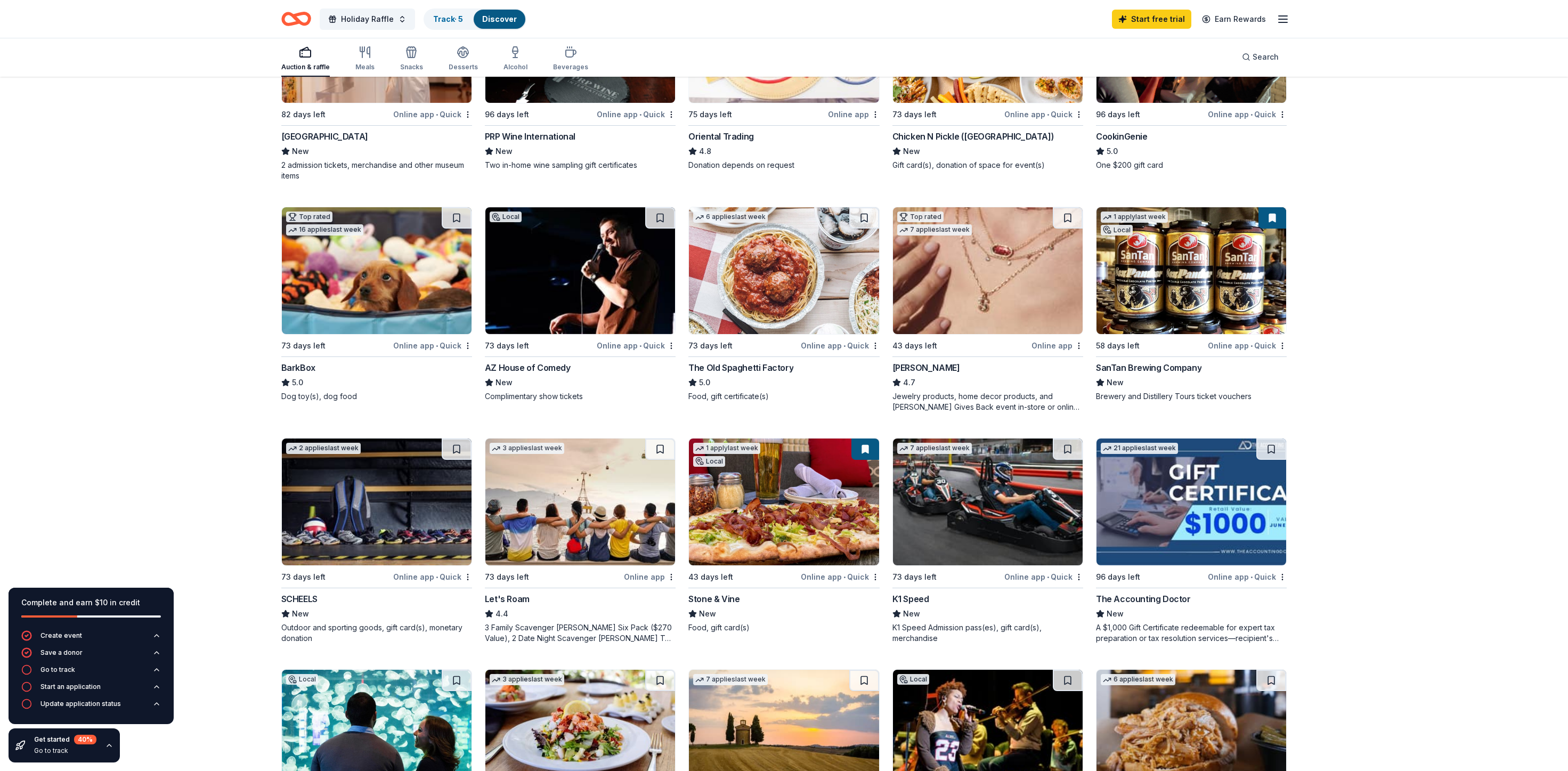
scroll to position [192, 0]
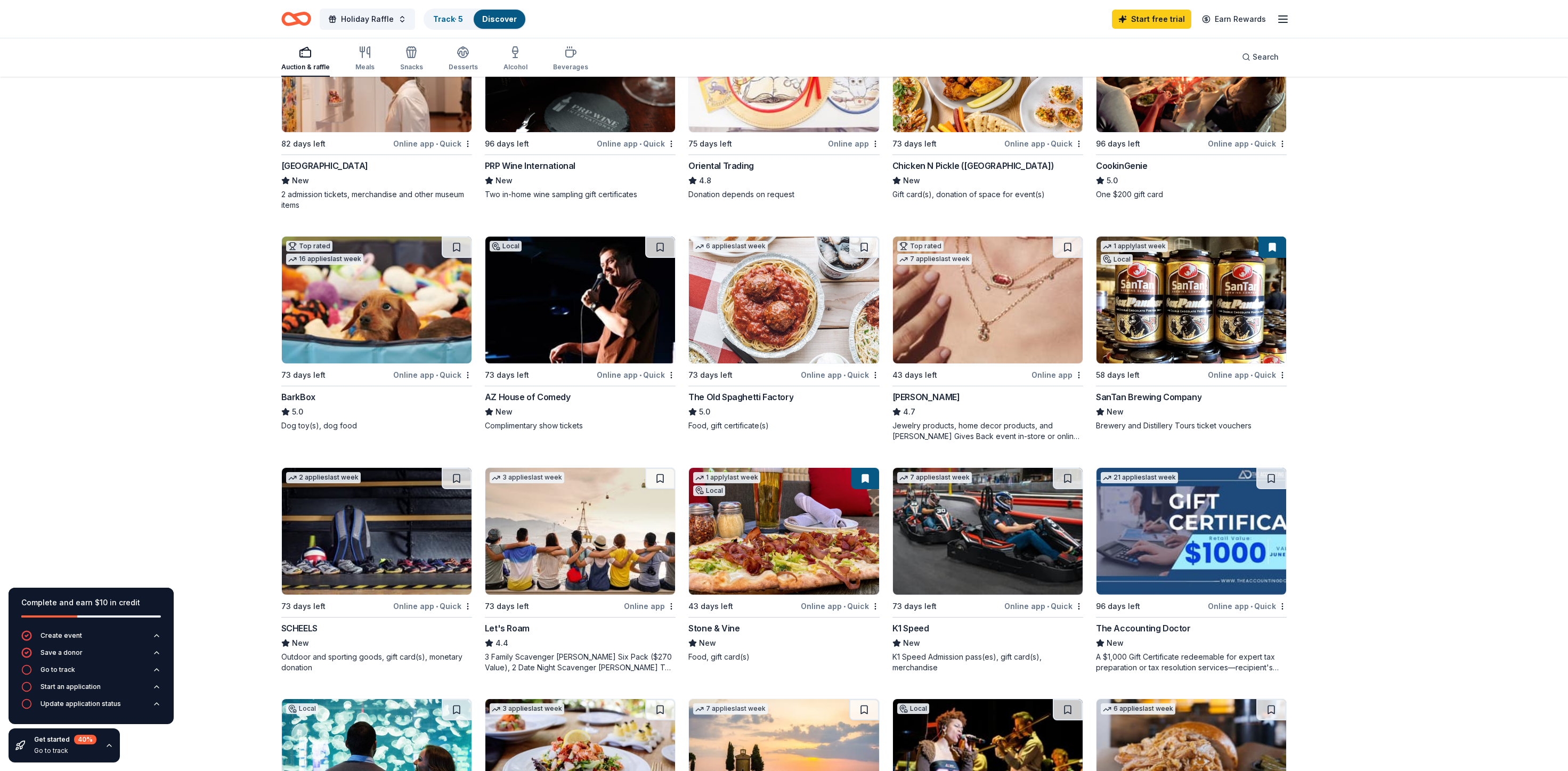
click at [369, 302] on img at bounding box center [377, 300] width 190 height 127
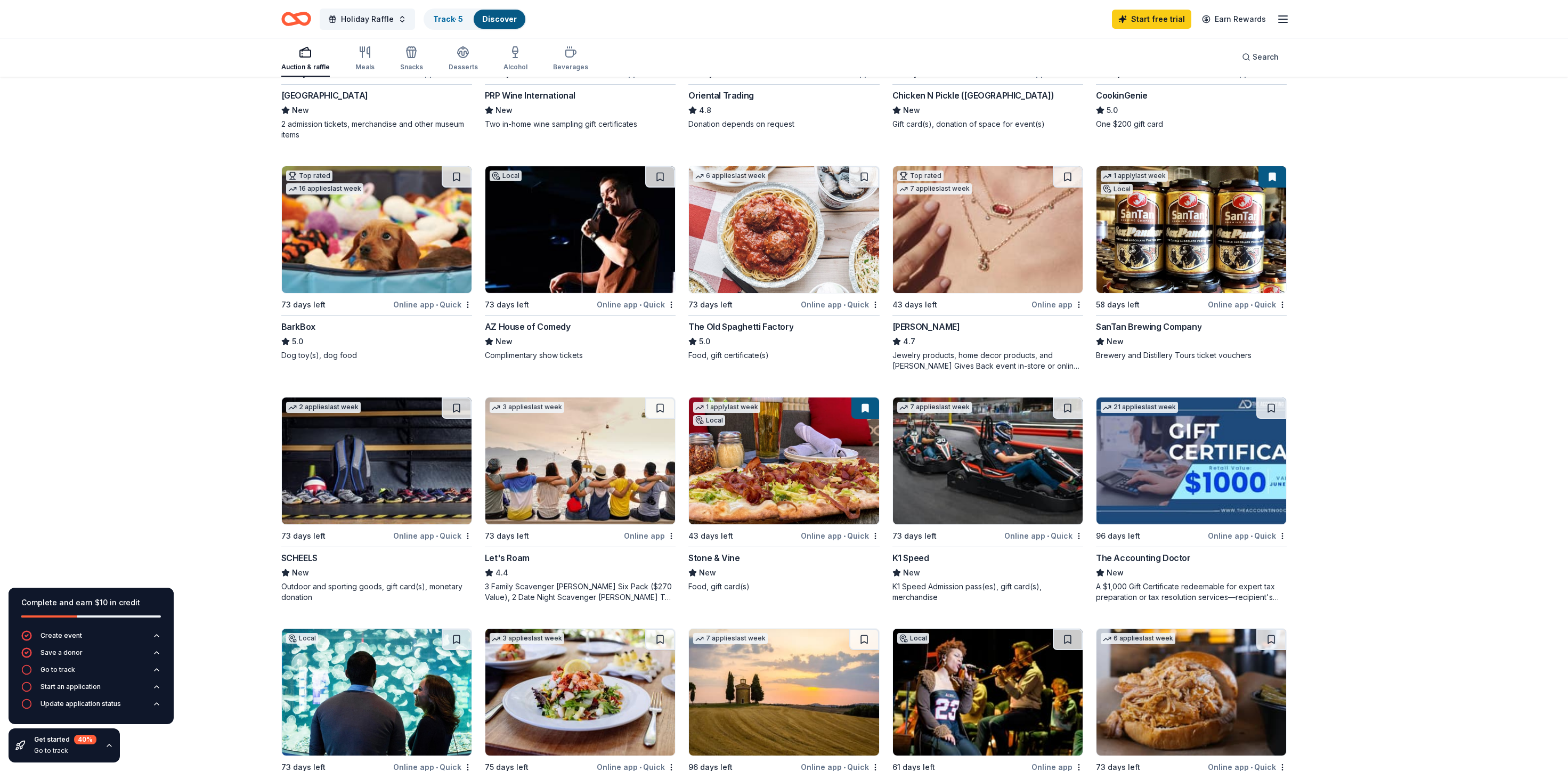
scroll to position [245, 0]
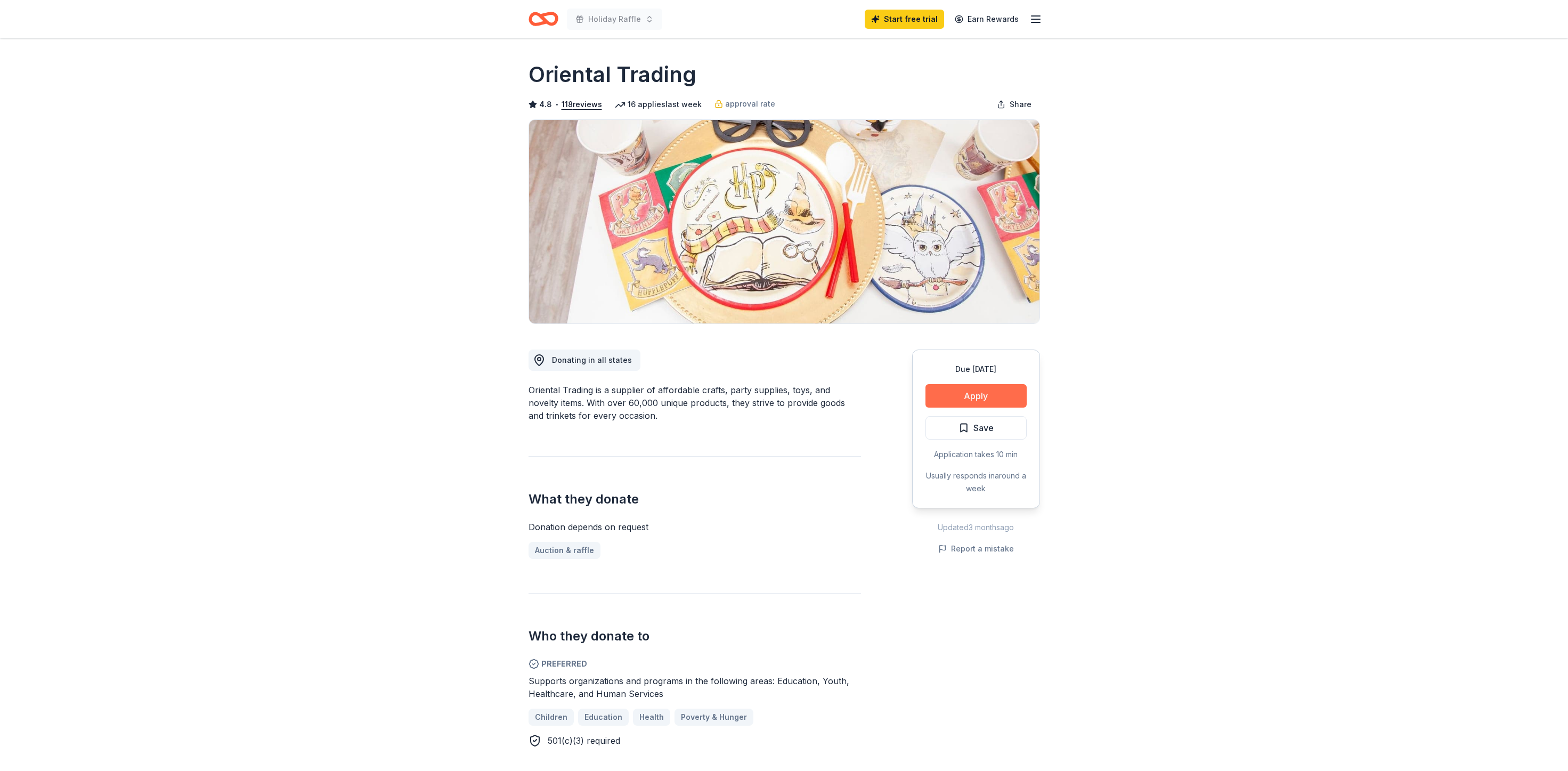
click at [978, 390] on button "Apply" at bounding box center [976, 396] width 101 height 24
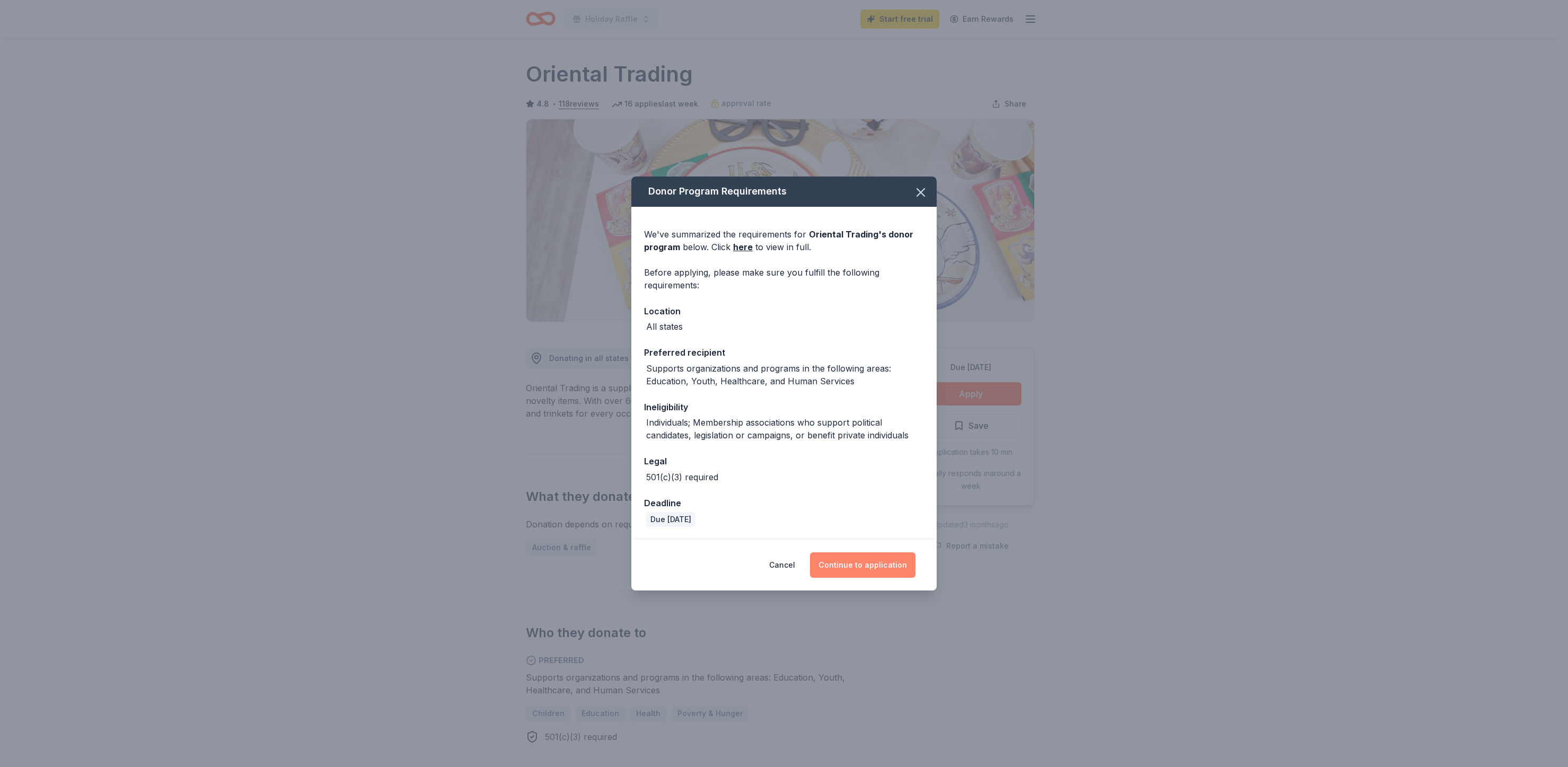
click at [865, 567] on button "Continue to application" at bounding box center [863, 565] width 105 height 25
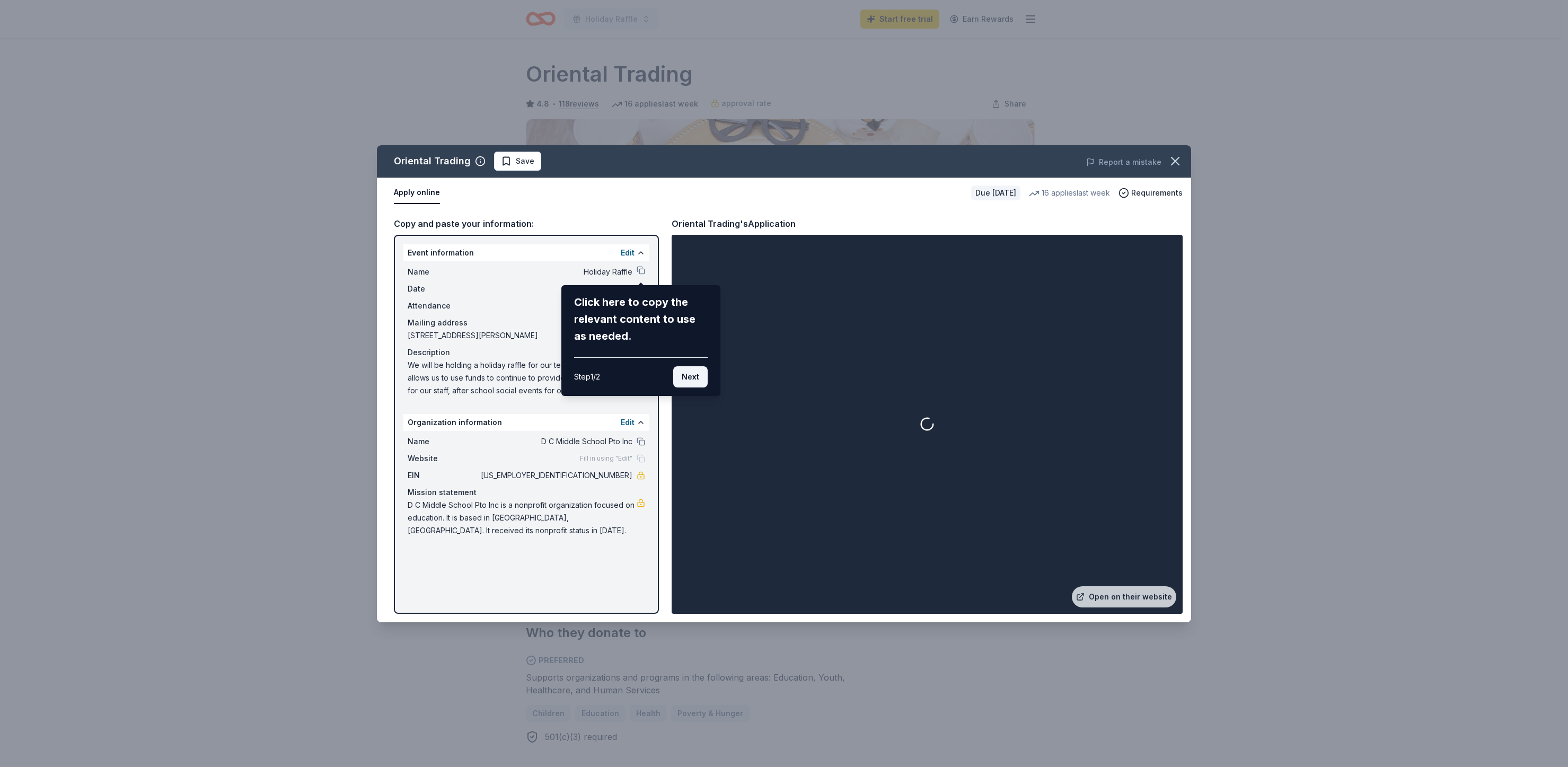
click at [696, 377] on button "Next" at bounding box center [690, 376] width 35 height 21
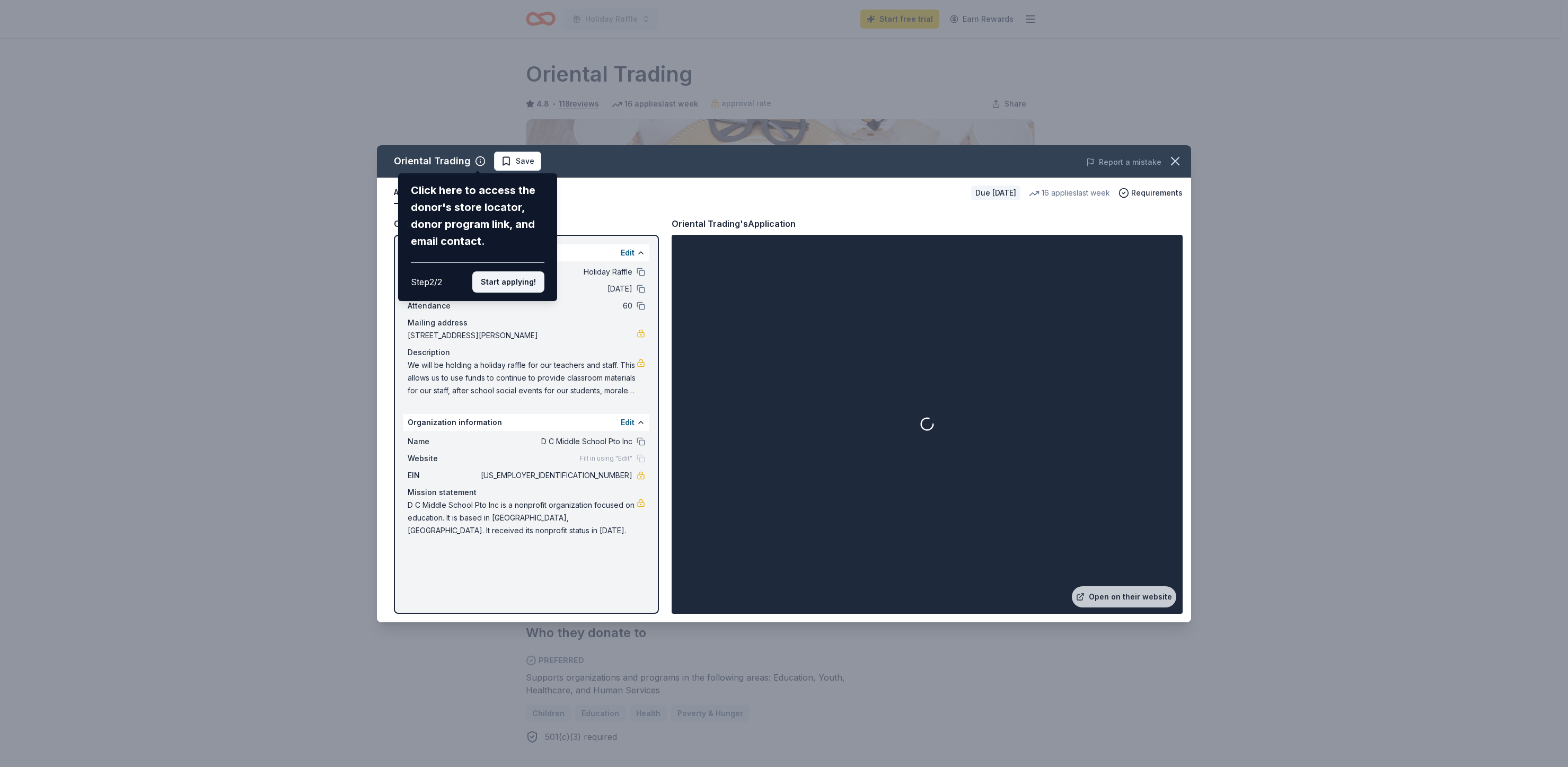
click at [519, 287] on button "Start applying!" at bounding box center [508, 282] width 72 height 21
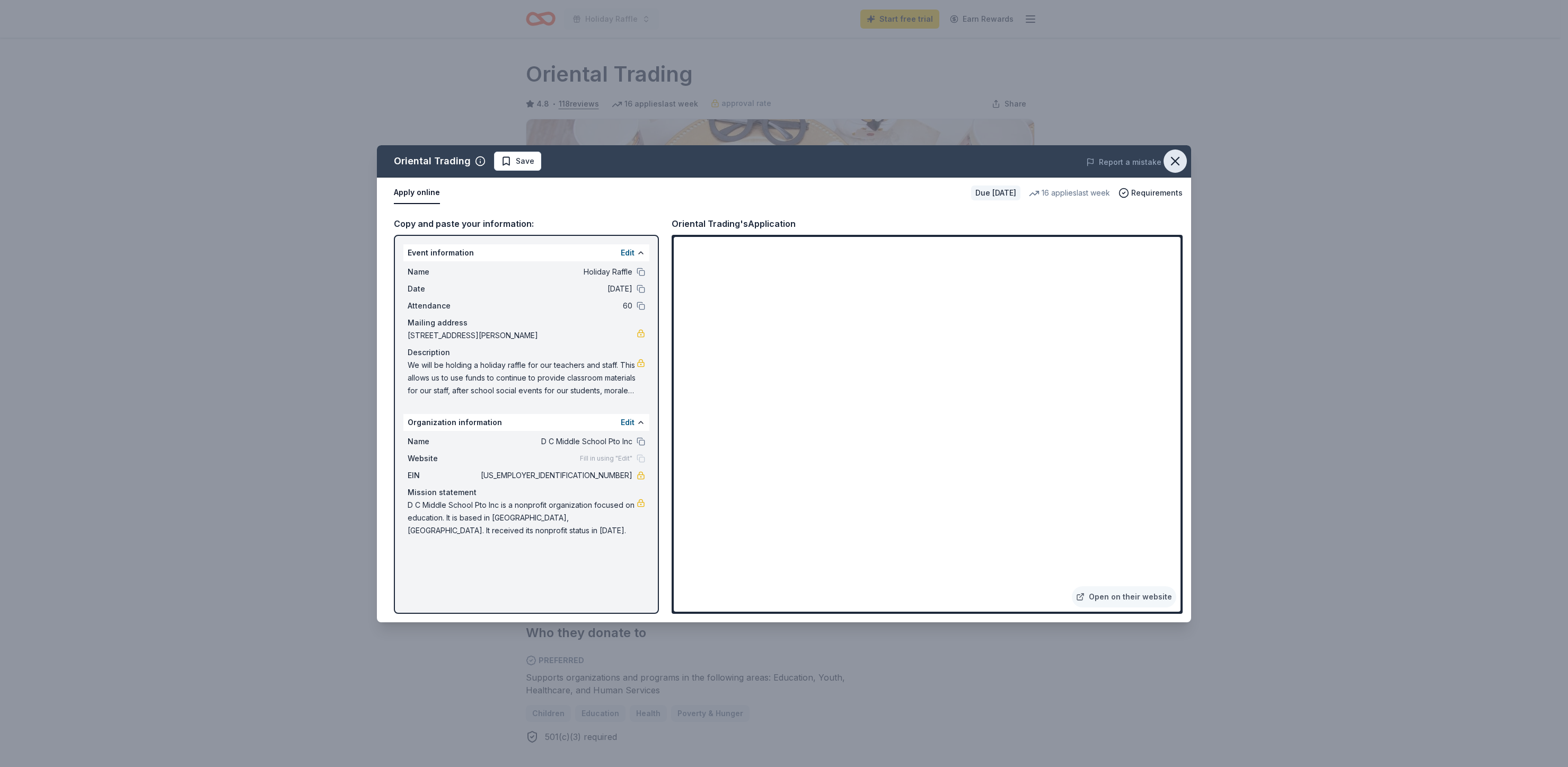
click at [1177, 160] on icon "button" at bounding box center [1174, 161] width 15 height 15
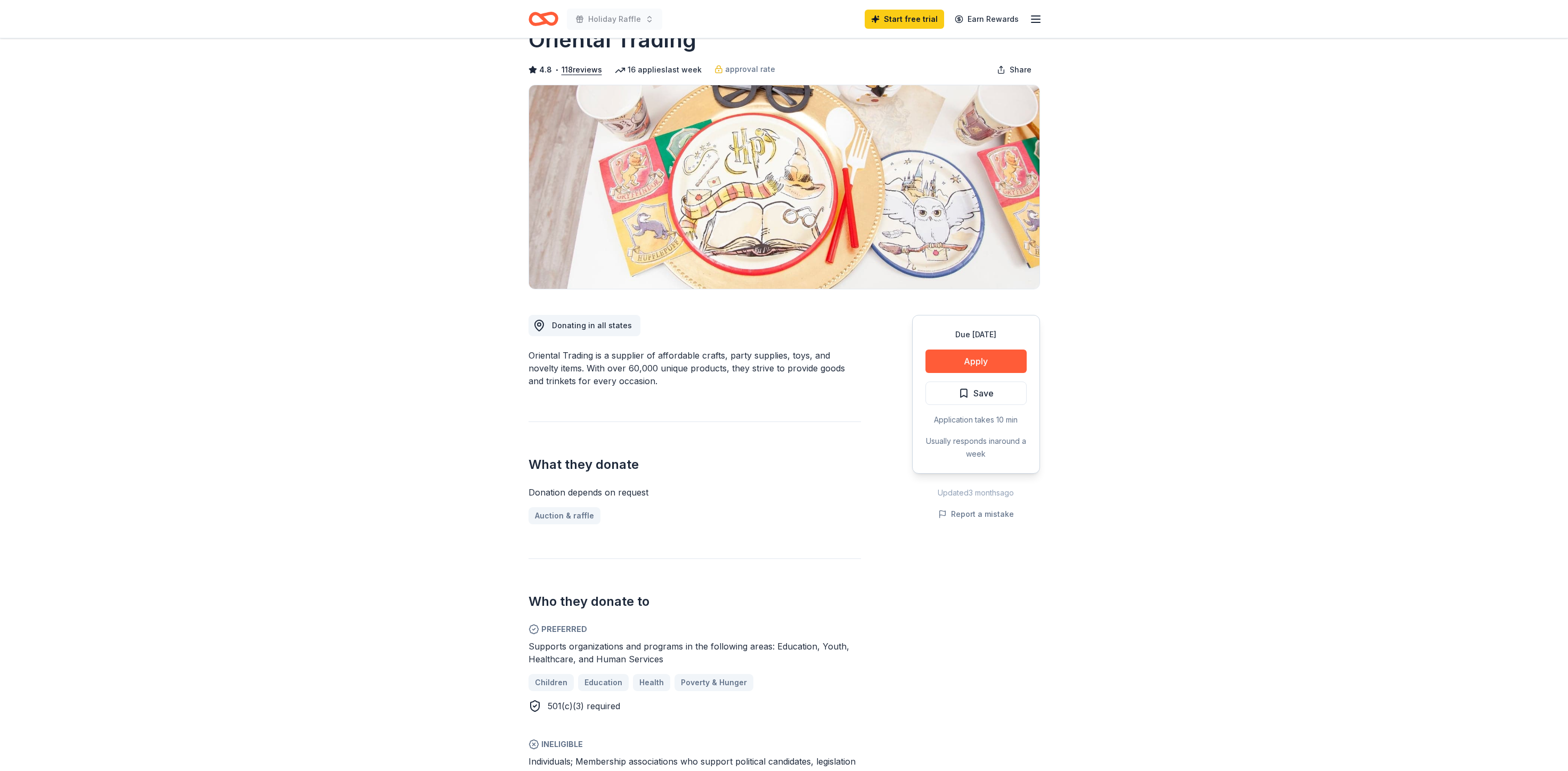
scroll to position [53, 0]
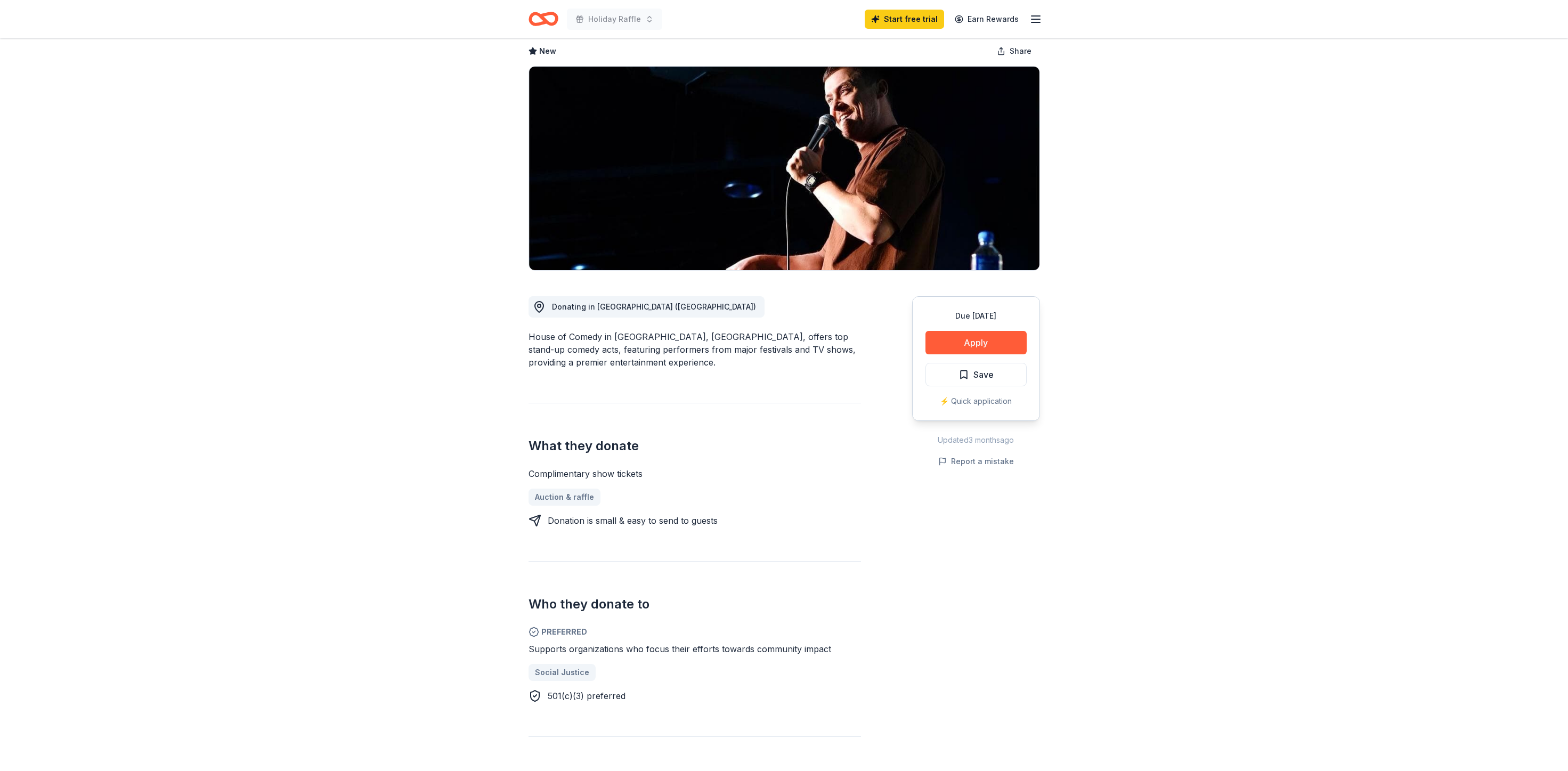
scroll to position [107, 0]
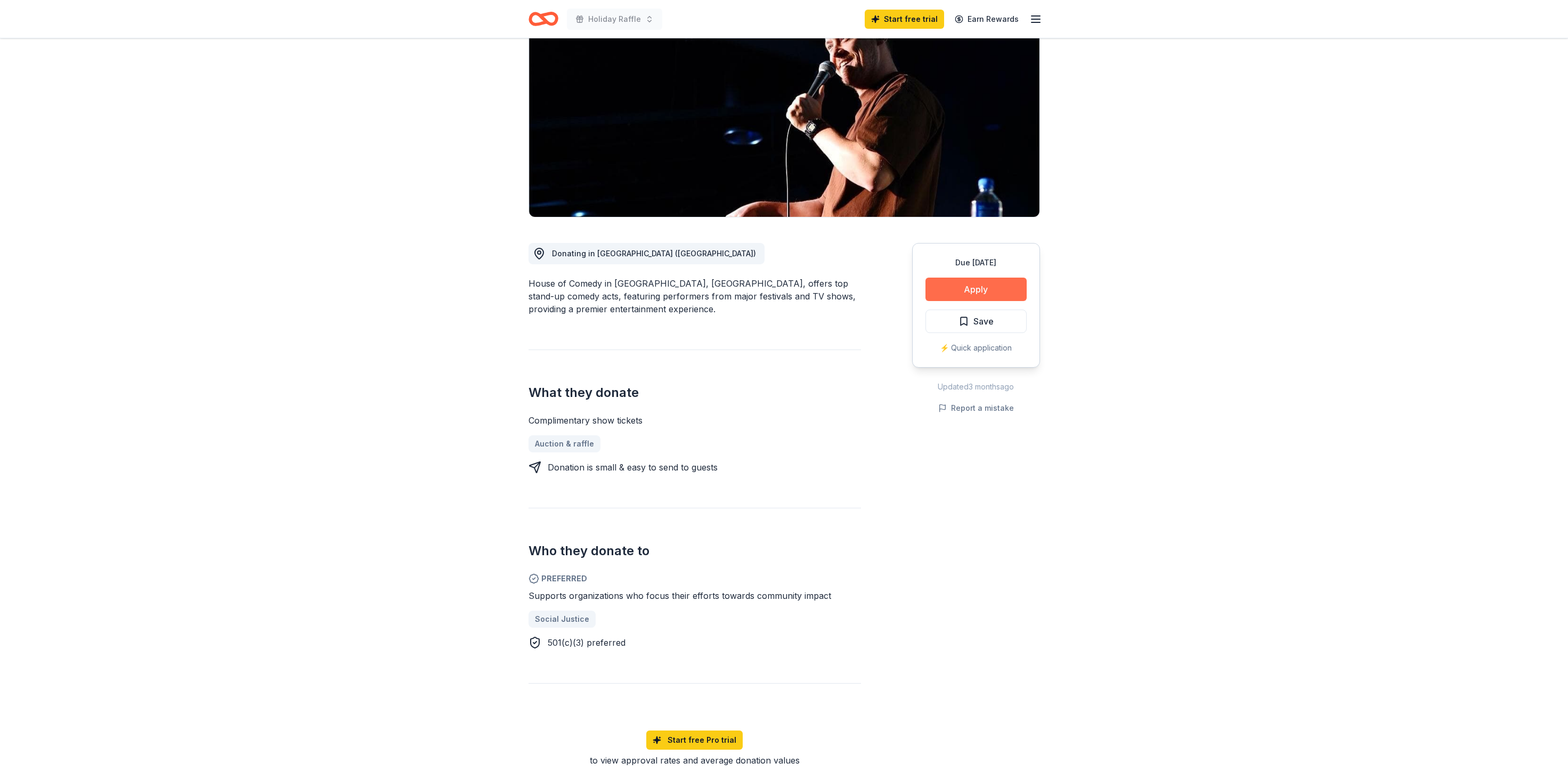
click at [982, 287] on button "Apply" at bounding box center [976, 290] width 101 height 24
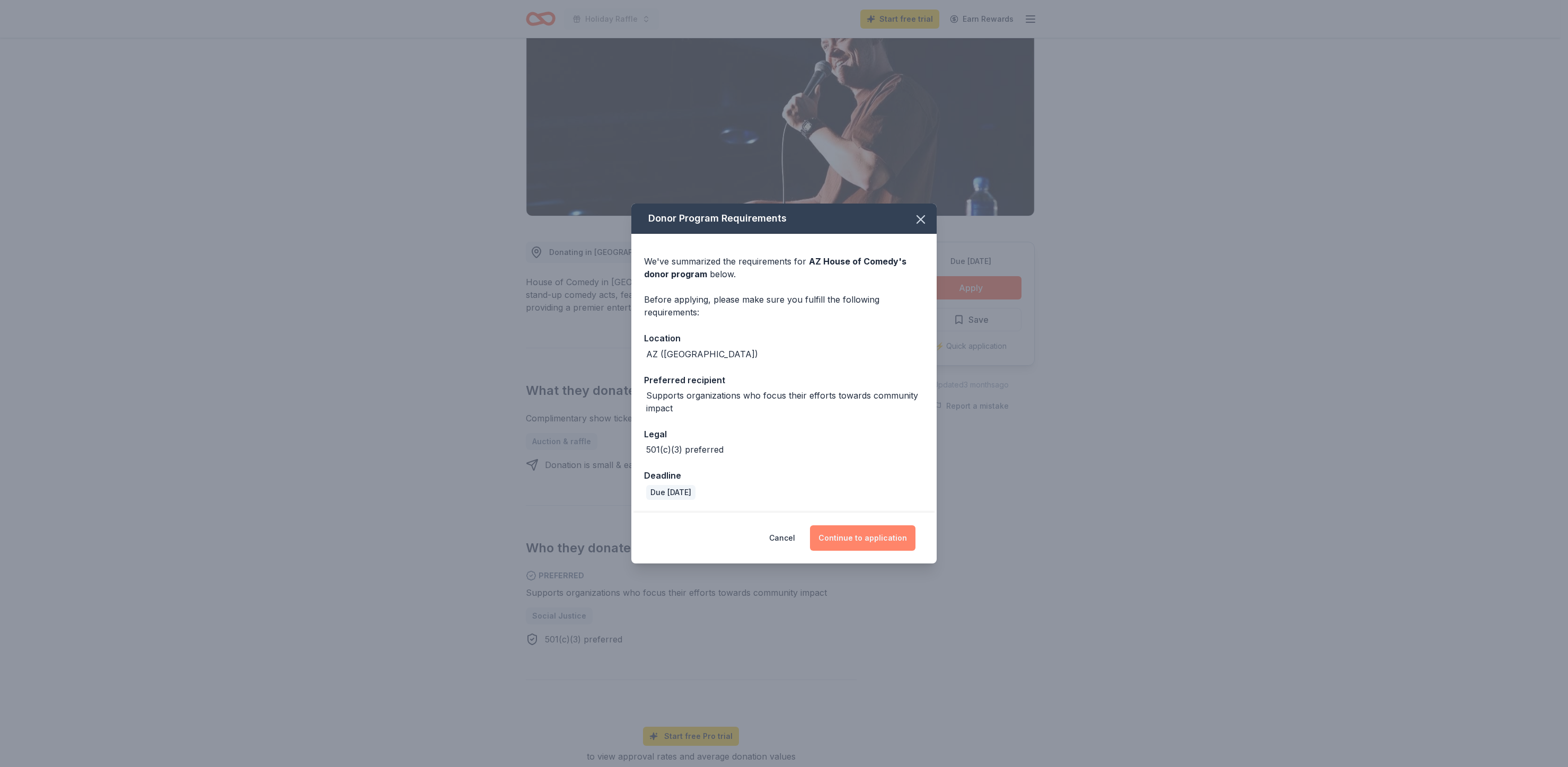
click at [879, 542] on button "Continue to application" at bounding box center [863, 538] width 105 height 25
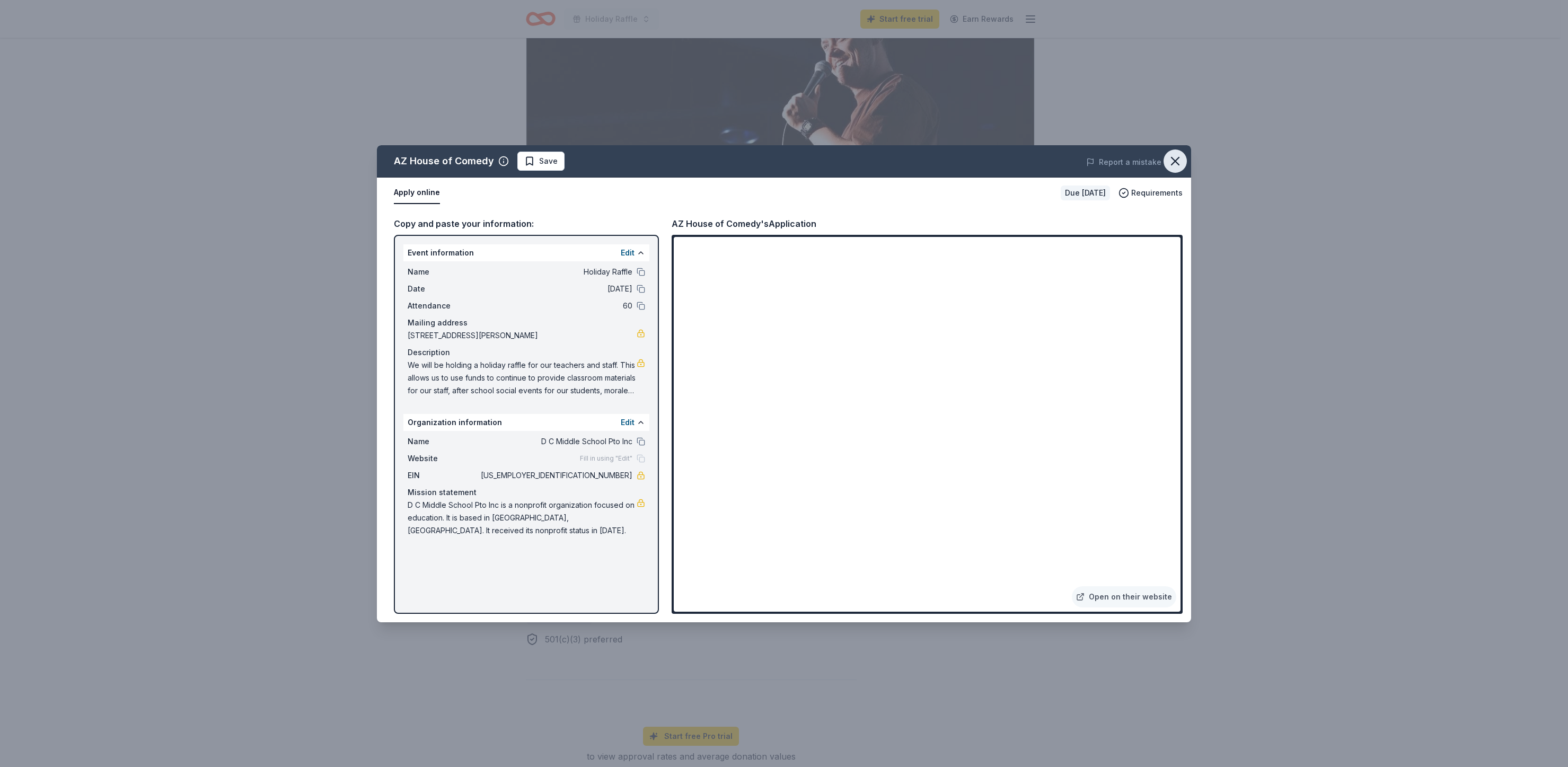
click at [1173, 162] on icon "button" at bounding box center [1174, 161] width 7 height 7
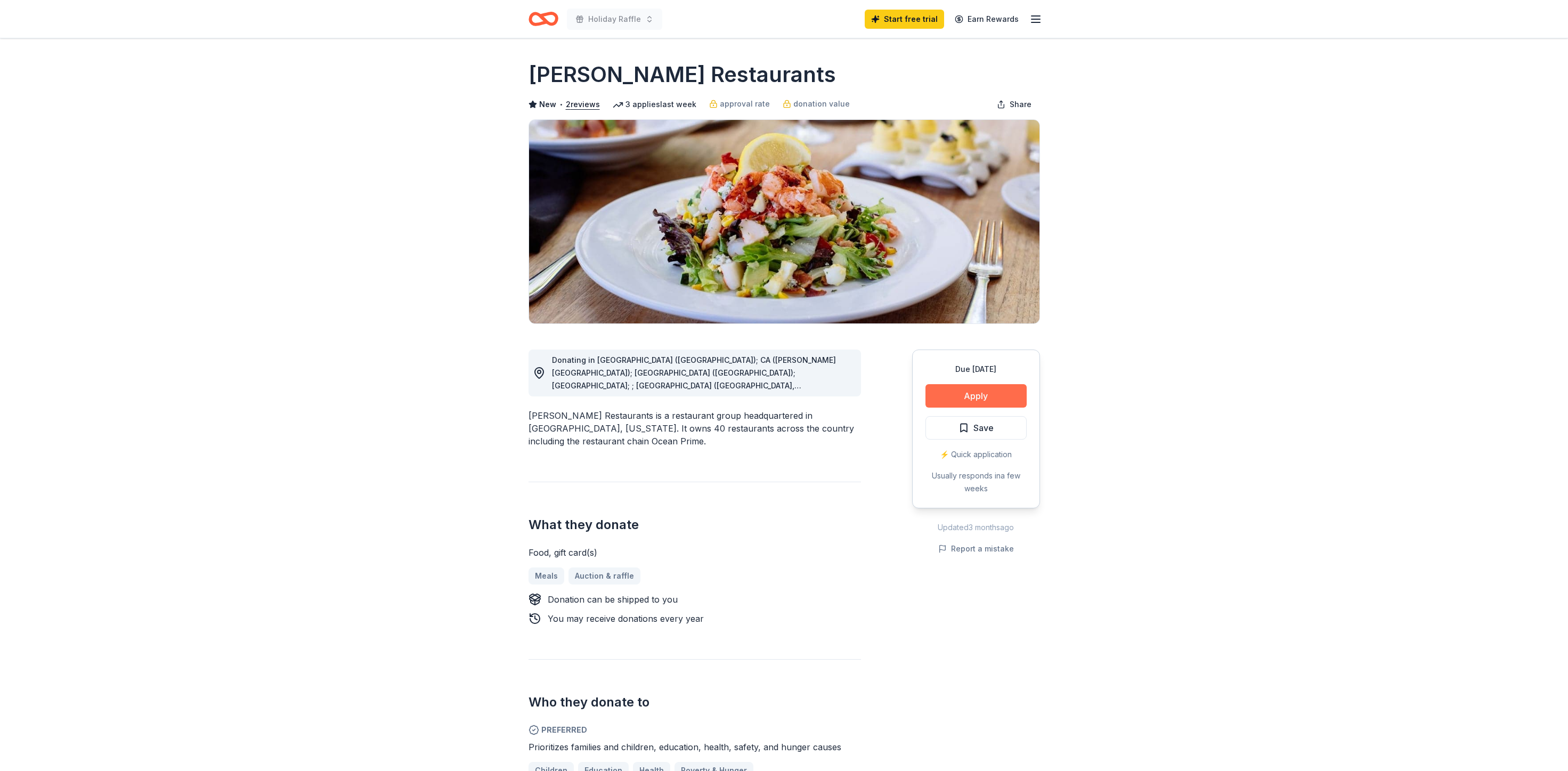
click at [968, 397] on button "Apply" at bounding box center [976, 396] width 101 height 24
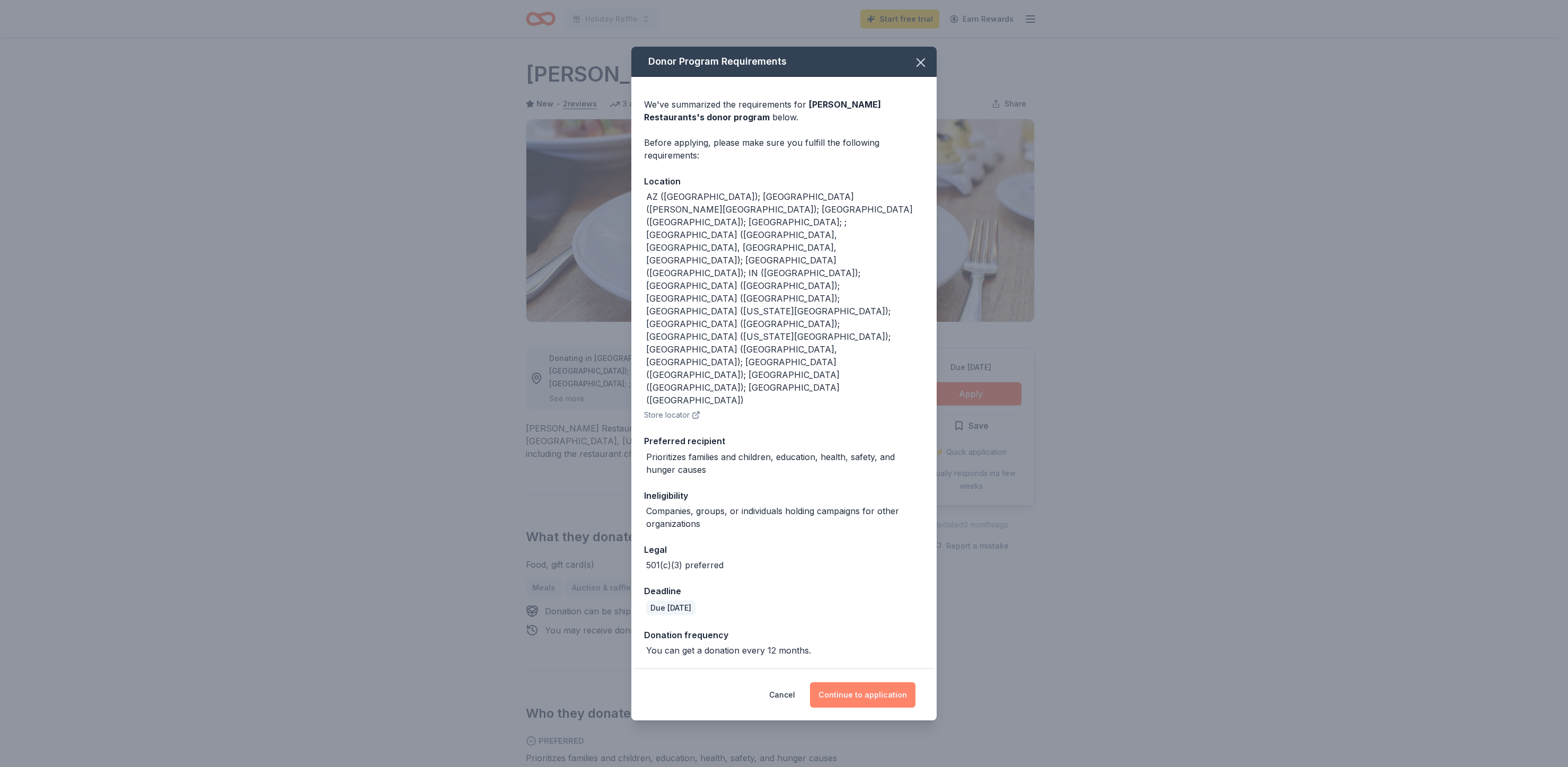
click at [867, 683] on button "Continue to application" at bounding box center [863, 695] width 105 height 25
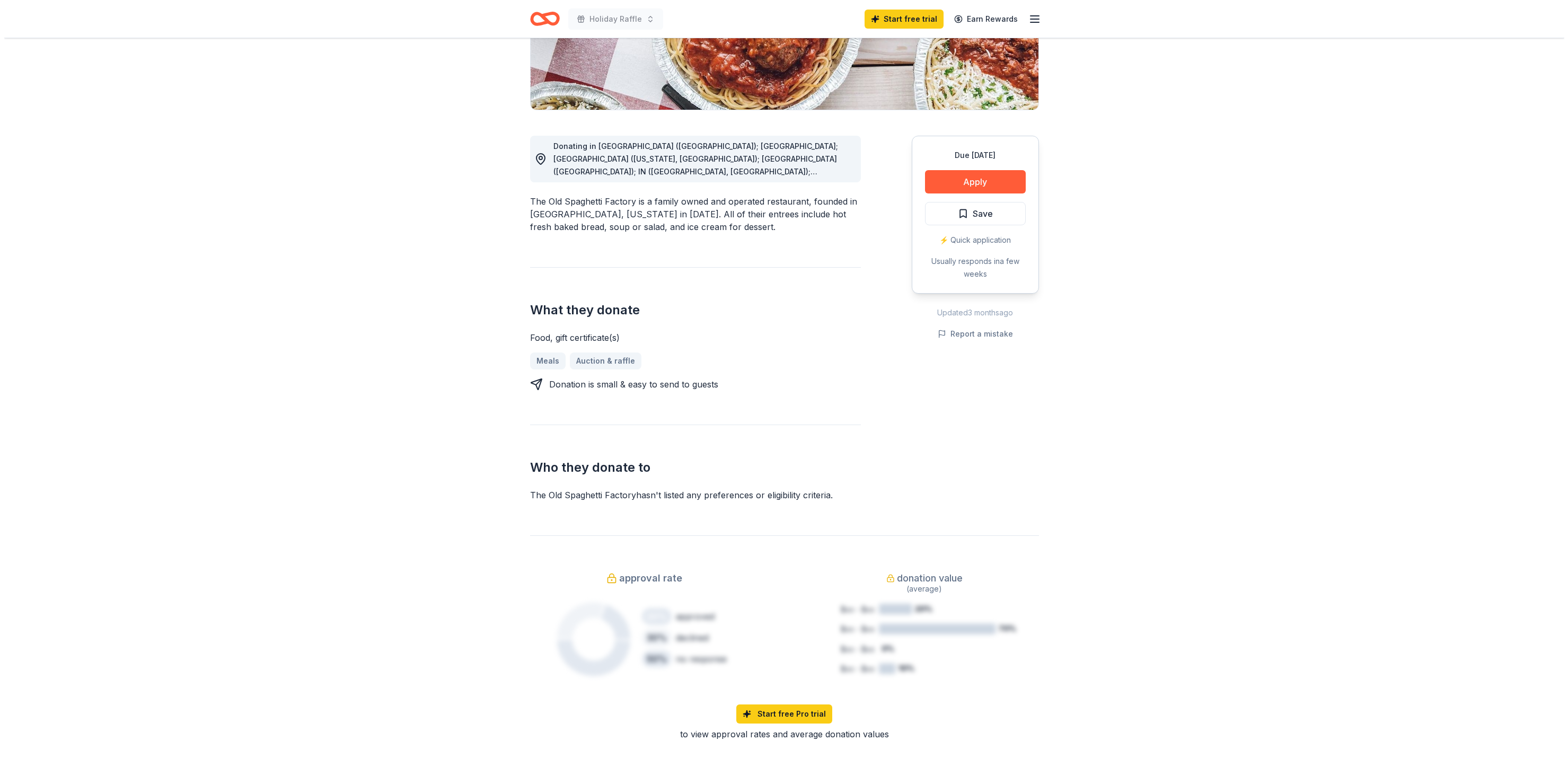
scroll to position [159, 0]
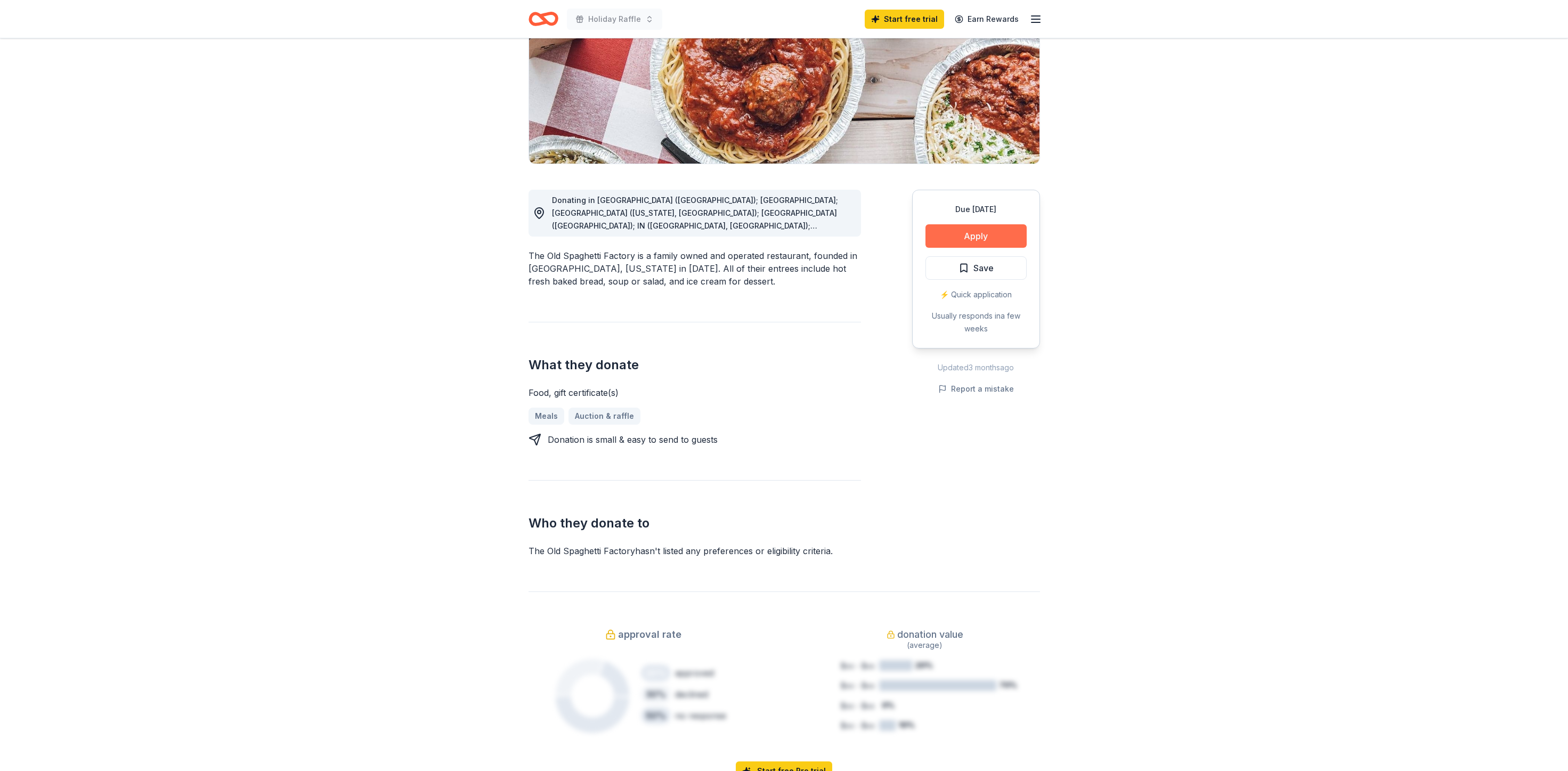
click at [987, 245] on button "Apply" at bounding box center [976, 236] width 101 height 24
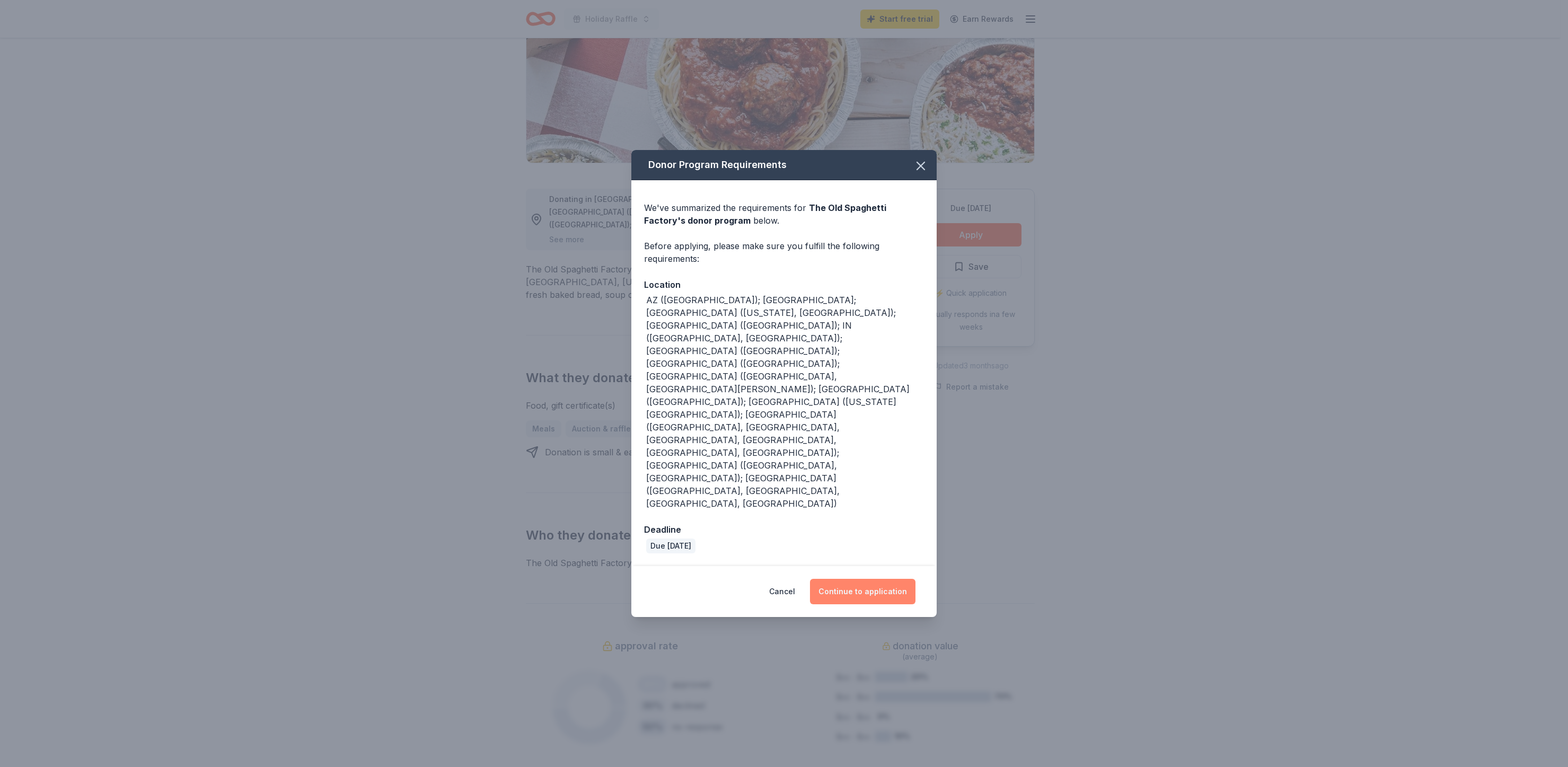
click at [874, 579] on button "Continue to application" at bounding box center [863, 591] width 105 height 25
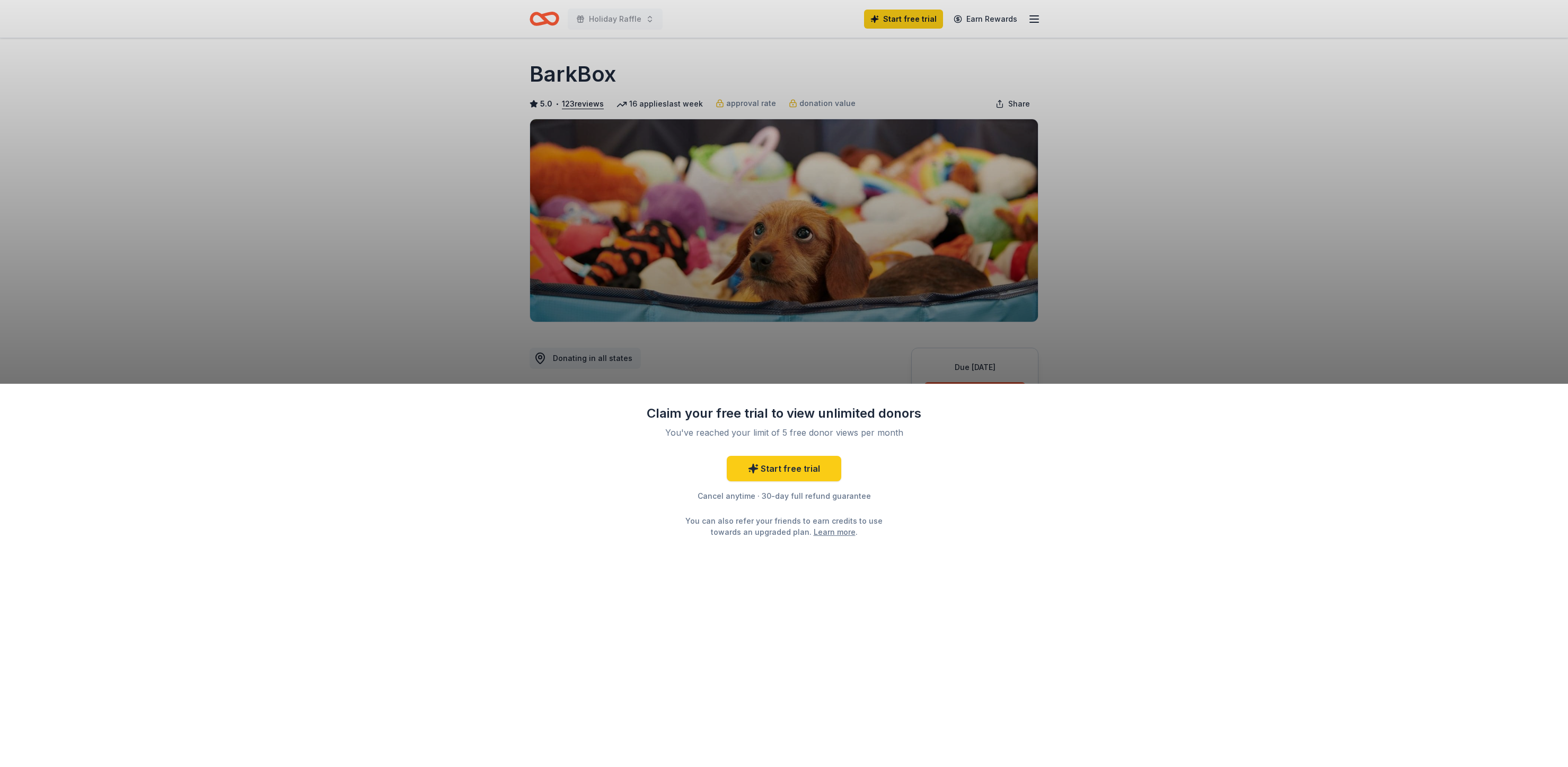
click at [447, 304] on div "Claim your free trial to view unlimited donors You've reached your limit of 5 f…" at bounding box center [784, 384] width 1568 height 767
